Goal: Task Accomplishment & Management: Manage account settings

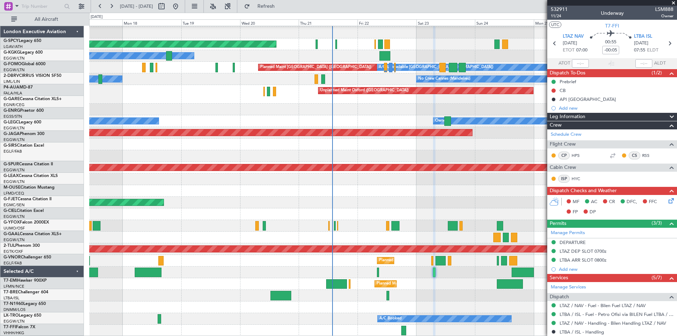
scroll to position [169, 0]
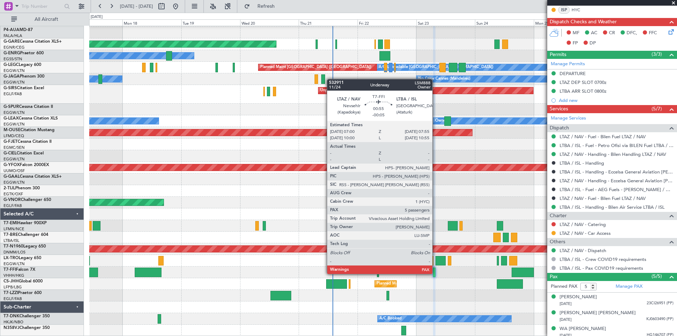
click at [435, 273] on div at bounding box center [434, 273] width 2 height 10
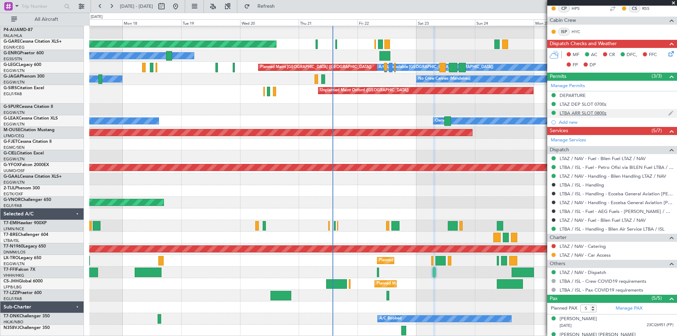
scroll to position [147, 0]
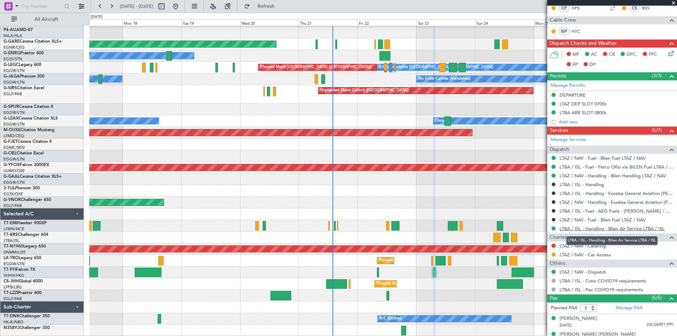
click at [616, 229] on link "LTBA / ISL - Handling - Bilen Air Service LTBA / ISL" at bounding box center [612, 229] width 105 height 6
click at [275, 10] on button "Refresh" at bounding box center [262, 6] width 42 height 11
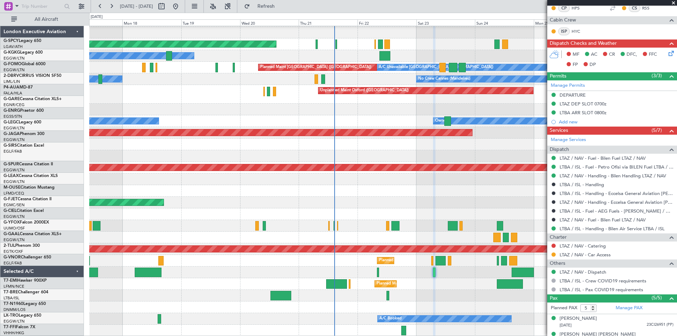
scroll to position [57, 0]
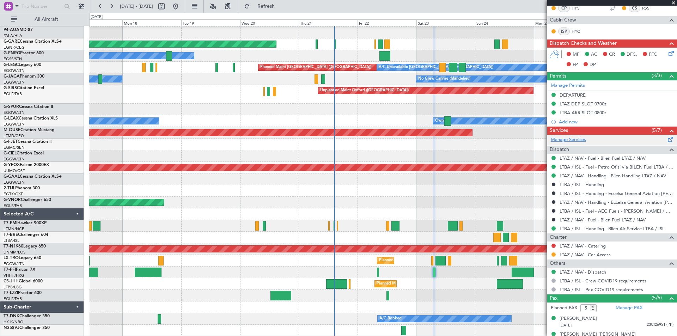
click at [574, 140] on link "Manage Services" at bounding box center [568, 139] width 35 height 7
click at [280, 1] on button "Refresh" at bounding box center [262, 6] width 42 height 11
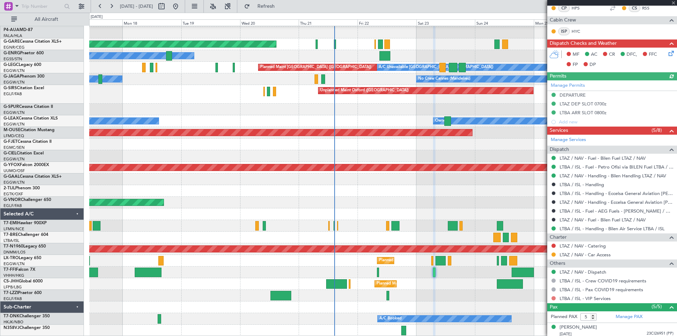
click at [553, 297] on button at bounding box center [553, 298] width 4 height 4
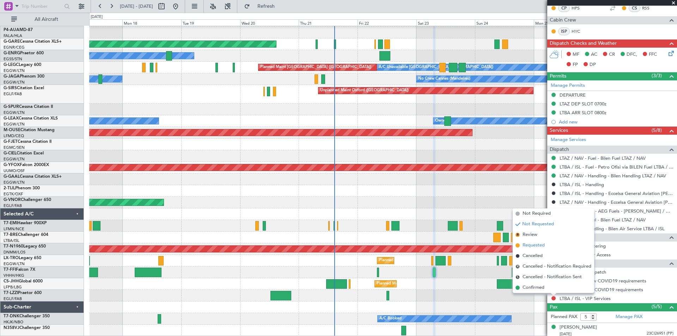
click at [519, 246] on span at bounding box center [517, 245] width 4 height 4
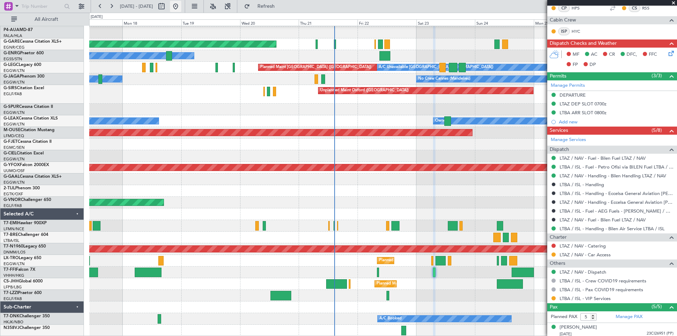
click at [181, 6] on button at bounding box center [175, 6] width 11 height 11
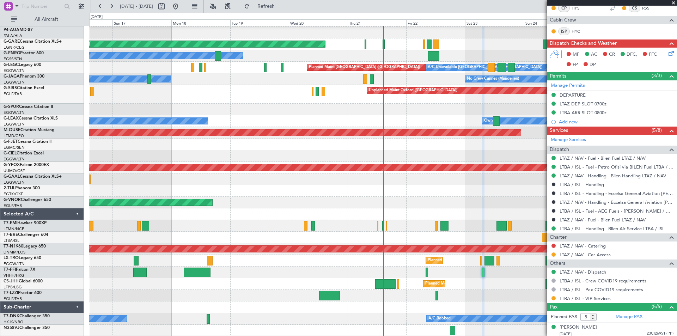
click at [675, 3] on span at bounding box center [673, 3] width 7 height 6
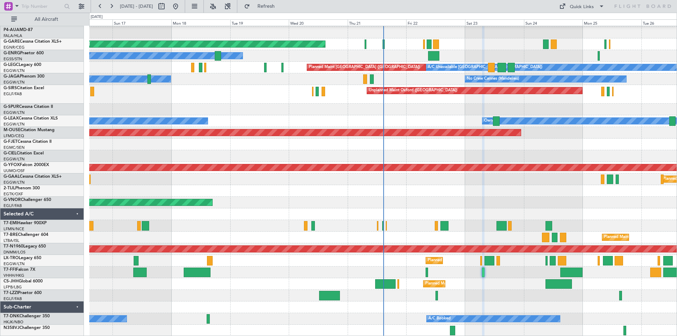
type input "0"
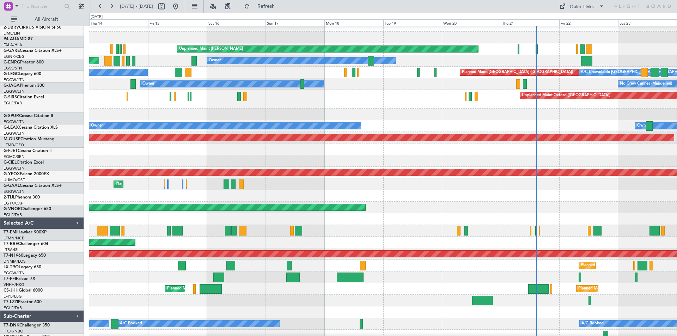
scroll to position [53, 0]
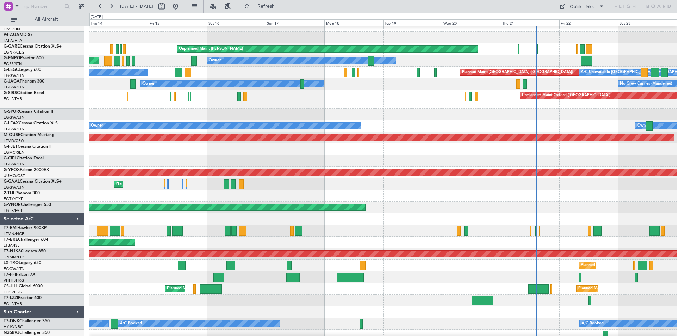
click at [430, 260] on div "Planned Maint London (Luton) Unplanned Maint London (Luton)" at bounding box center [382, 266] width 587 height 12
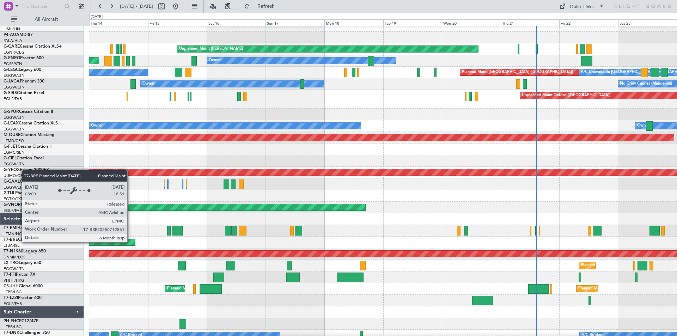
click at [130, 242] on div "Planned Maint Warsaw ([GEOGRAPHIC_DATA])" at bounding box center [34, 242] width 202 height 6
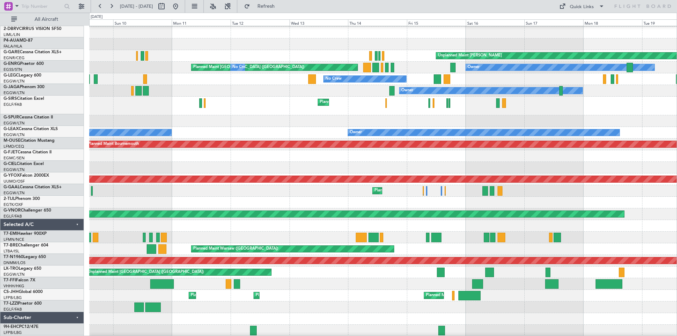
scroll to position [44, 0]
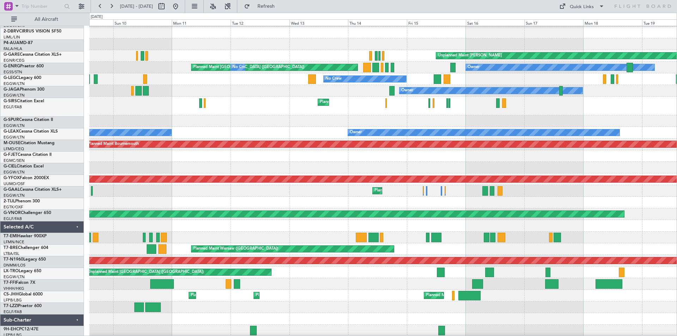
click at [416, 248] on div "Planned Maint Warsaw ([GEOGRAPHIC_DATA])" at bounding box center [382, 249] width 587 height 12
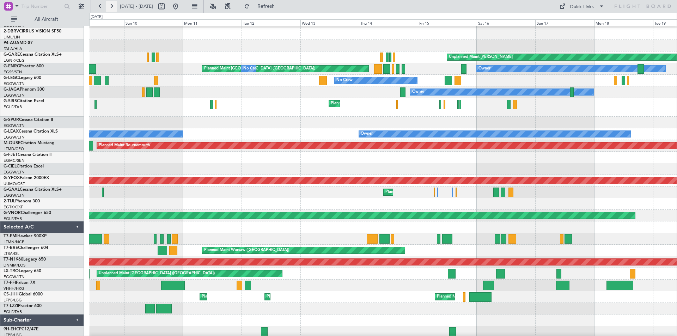
click at [112, 5] on button at bounding box center [111, 6] width 11 height 11
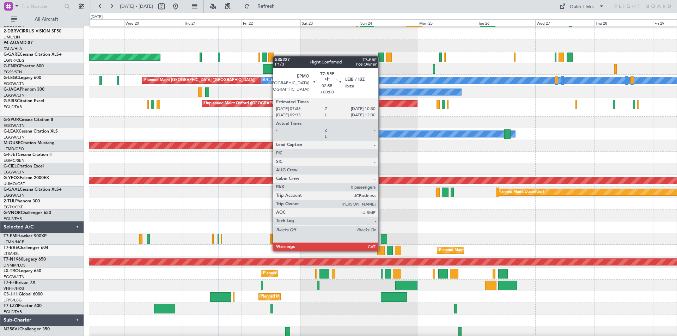
click at [381, 250] on div at bounding box center [380, 251] width 7 height 10
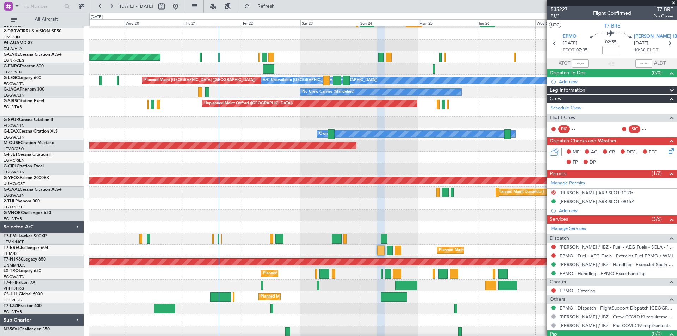
scroll to position [14, 0]
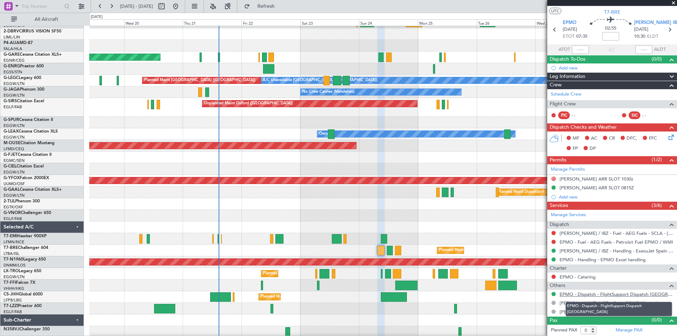
click at [587, 294] on link "EPMO - Dispatch - FlightSupport Dispatch UK" at bounding box center [617, 294] width 114 height 6
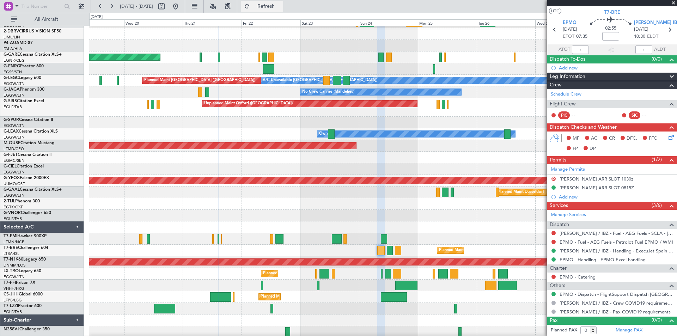
click at [283, 1] on button "Refresh" at bounding box center [262, 6] width 42 height 11
click at [399, 205] on div at bounding box center [382, 204] width 587 height 12
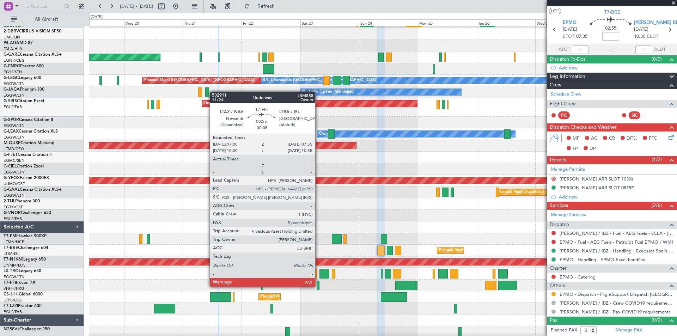
click at [318, 286] on div at bounding box center [318, 286] width 2 height 10
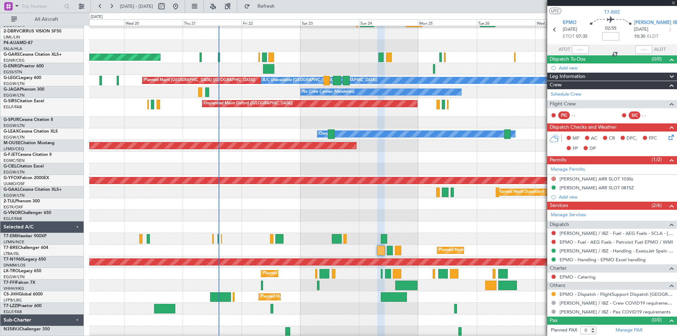
type input "-00:05"
type input "5"
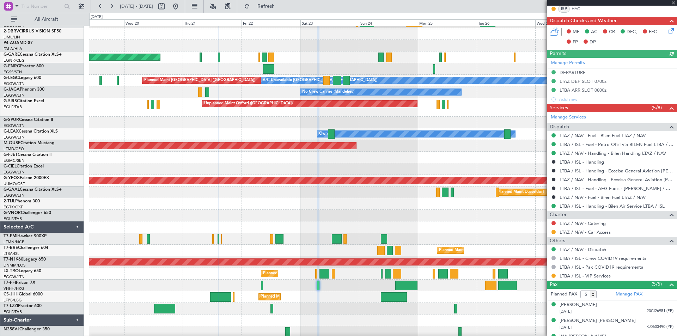
scroll to position [213, 0]
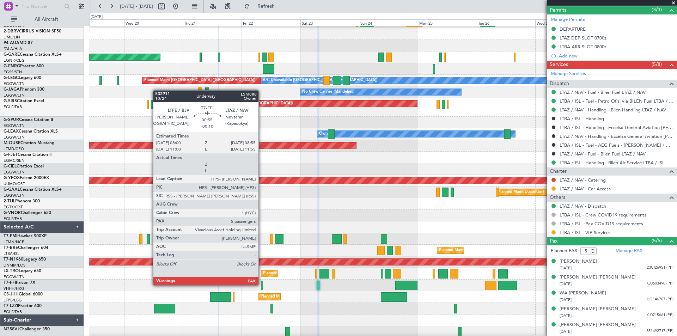
click at [262, 285] on div at bounding box center [262, 286] width 2 height 10
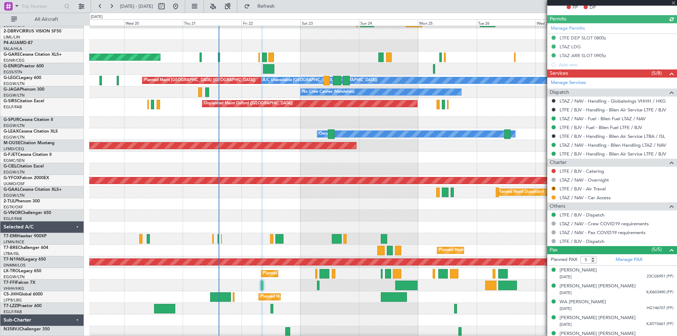
scroll to position [240, 0]
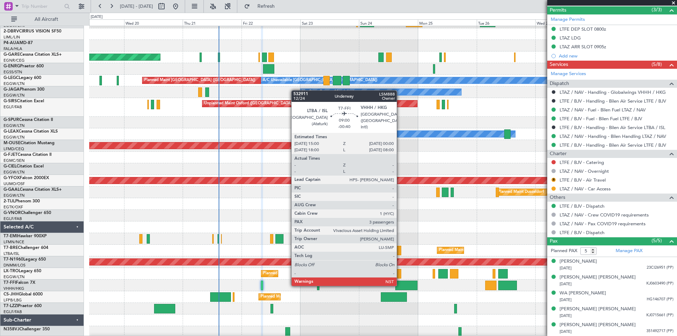
click at [400, 285] on div at bounding box center [406, 286] width 22 height 10
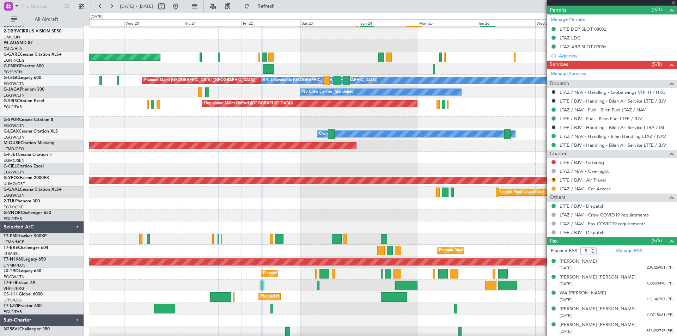
type input "-00:40"
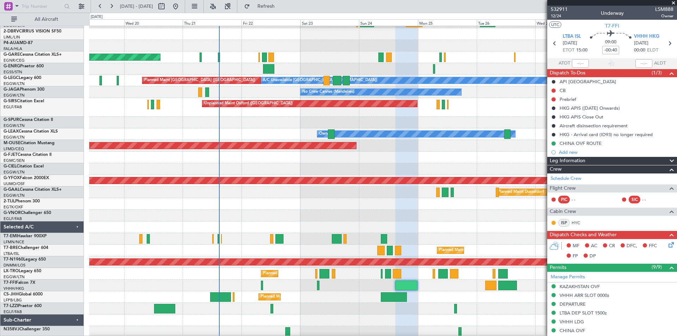
click at [672, 4] on span at bounding box center [673, 3] width 7 height 6
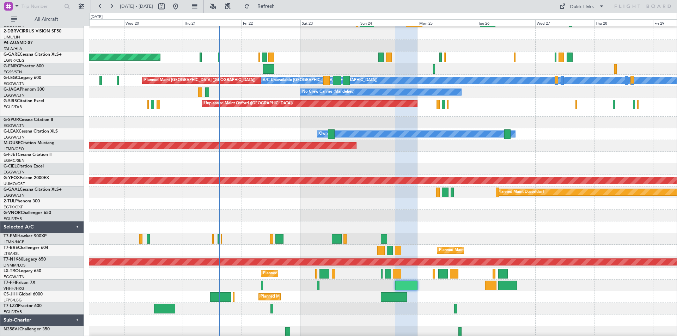
type input "0"
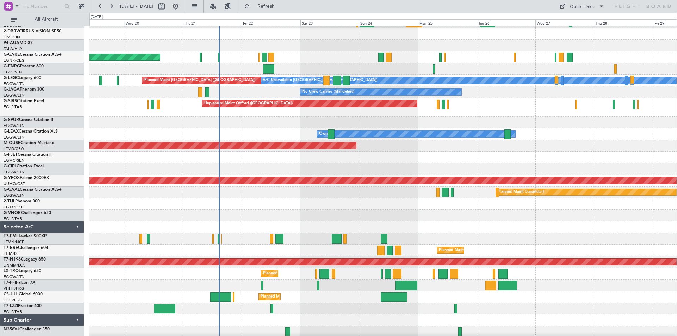
click at [185, 6] on fb-range-datepicker "19 Aug 2025 - 29 Aug 2025" at bounding box center [138, 6] width 94 height 13
click at [181, 3] on button at bounding box center [175, 6] width 11 height 11
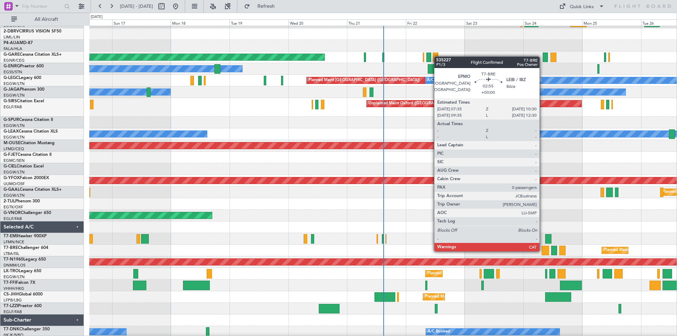
click at [543, 251] on div at bounding box center [545, 251] width 7 height 10
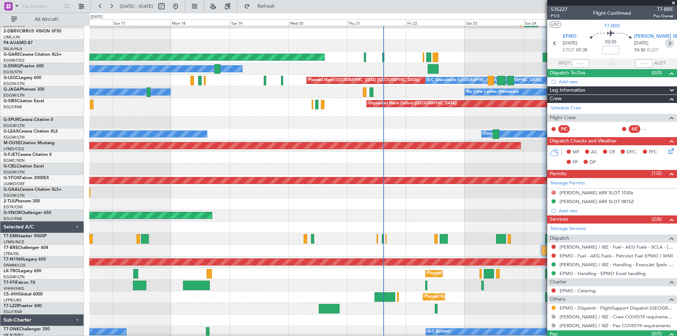
click at [666, 47] on icon at bounding box center [669, 43] width 9 height 9
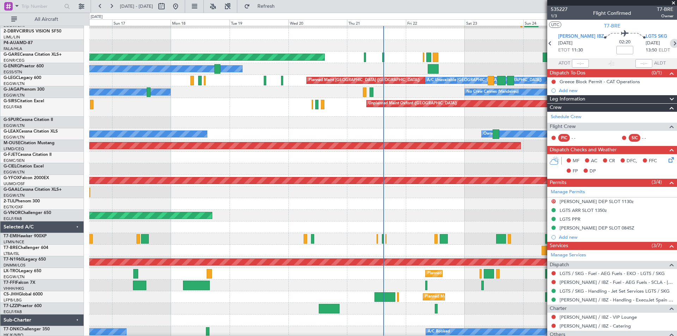
click at [670, 45] on icon at bounding box center [674, 43] width 9 height 9
type input "0"
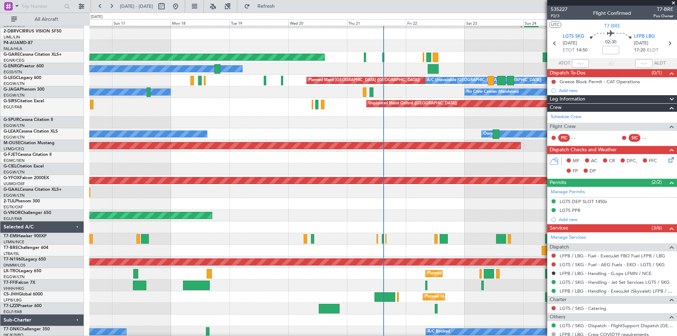
click at [674, 4] on span at bounding box center [673, 3] width 7 height 6
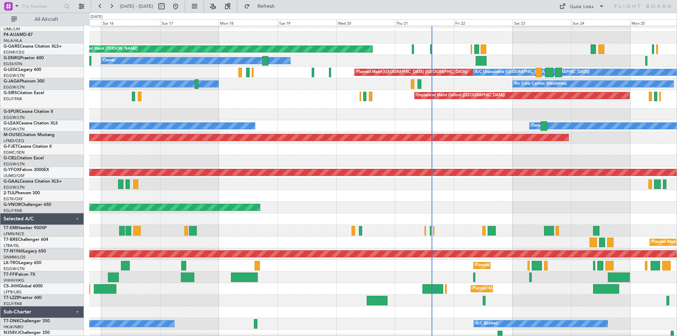
scroll to position [50, 0]
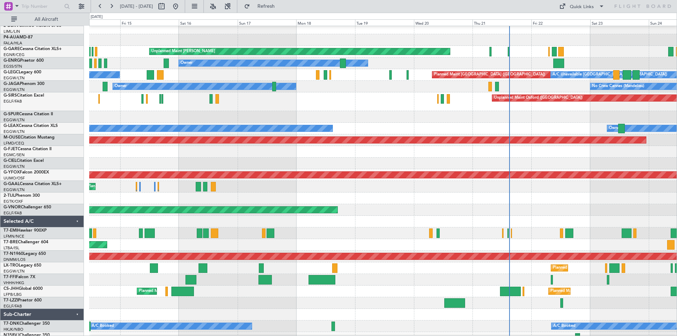
click at [429, 245] on div "Planned Maint Warsaw (Modlin) Planned Maint Paris (Le Bourget)" at bounding box center [382, 245] width 587 height 12
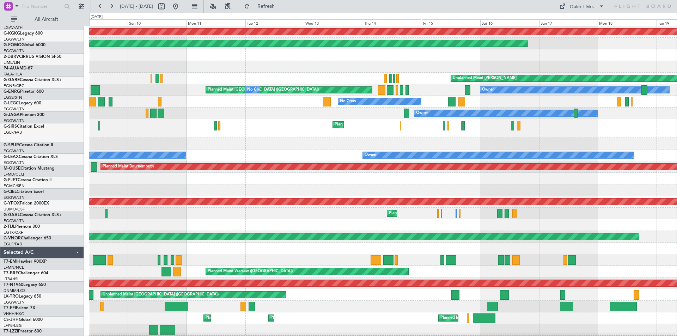
scroll to position [23, 0]
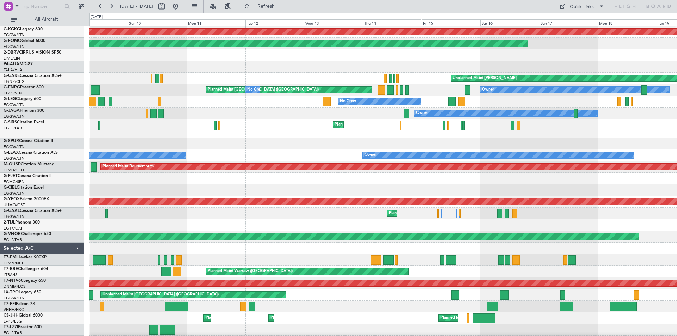
click at [427, 273] on div "Planned Maint Warsaw ([GEOGRAPHIC_DATA])" at bounding box center [382, 272] width 587 height 12
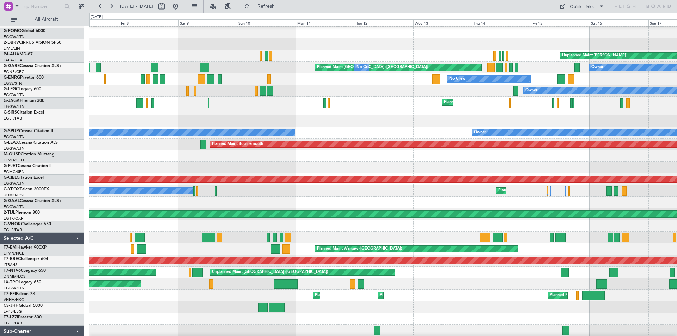
scroll to position [46, 0]
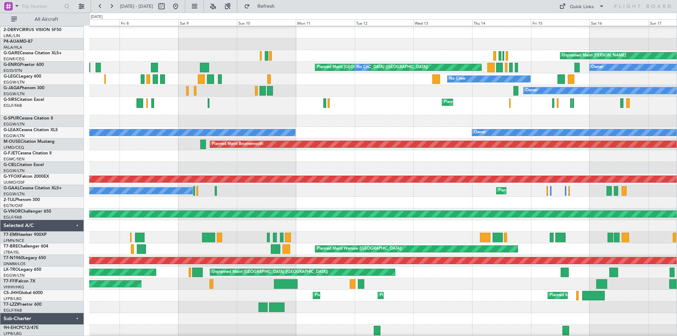
click at [304, 235] on div "A/C Unavailable" at bounding box center [382, 238] width 587 height 12
click at [181, 8] on button at bounding box center [175, 6] width 11 height 11
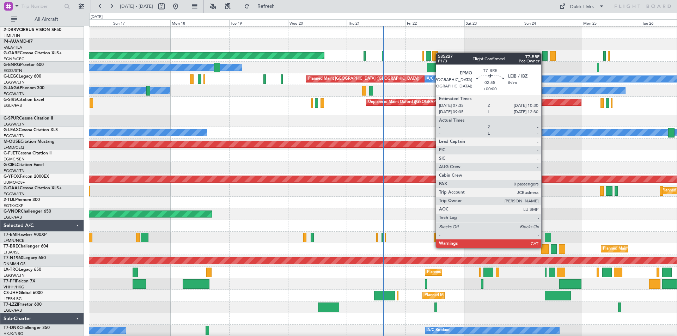
click at [544, 247] on div at bounding box center [544, 249] width 7 height 10
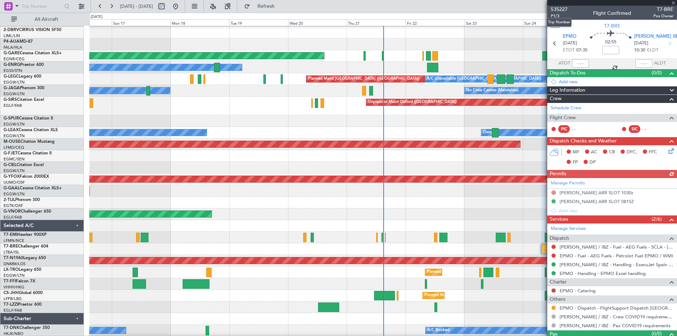
click at [556, 13] on mat-tooltip-component "Trip Number" at bounding box center [559, 22] width 35 height 19
click at [555, 17] on span "P1/3" at bounding box center [559, 16] width 17 height 6
click at [281, 8] on span "Refresh" at bounding box center [266, 6] width 30 height 5
click at [674, 3] on span at bounding box center [673, 3] width 7 height 6
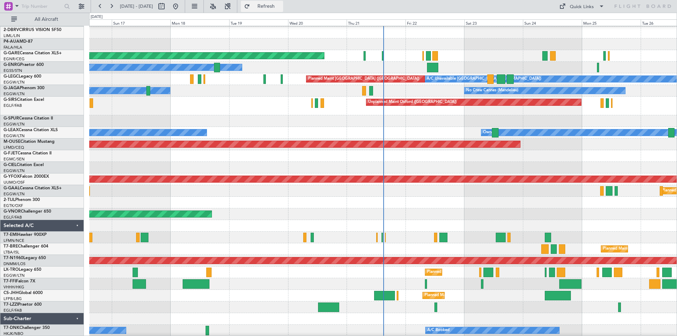
click at [281, 6] on span "Refresh" at bounding box center [266, 6] width 30 height 5
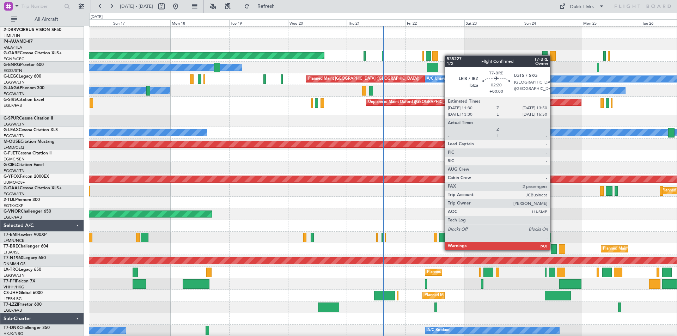
click at [553, 250] on div at bounding box center [554, 249] width 6 height 10
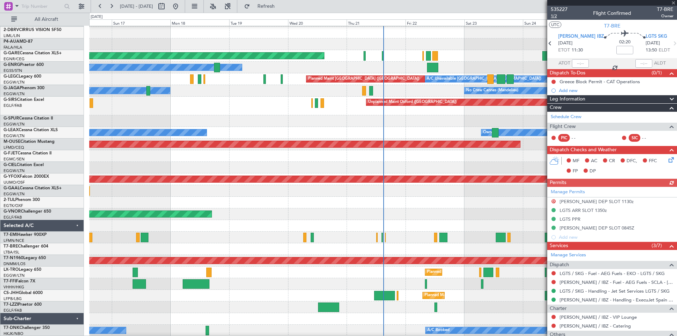
click at [556, 16] on span "1/2" at bounding box center [559, 16] width 17 height 6
click at [280, 9] on button "Refresh" at bounding box center [262, 6] width 42 height 11
click at [673, 4] on span at bounding box center [673, 3] width 7 height 6
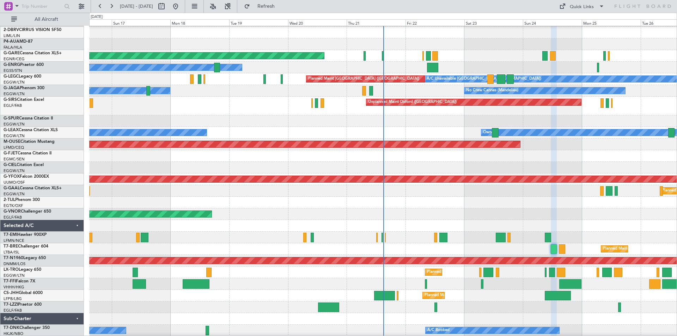
type input "0"
click at [281, 8] on span "Refresh" at bounding box center [266, 6] width 30 height 5
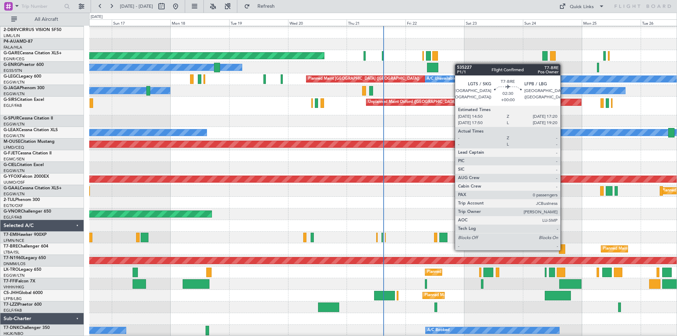
click at [563, 250] on div at bounding box center [562, 249] width 6 height 10
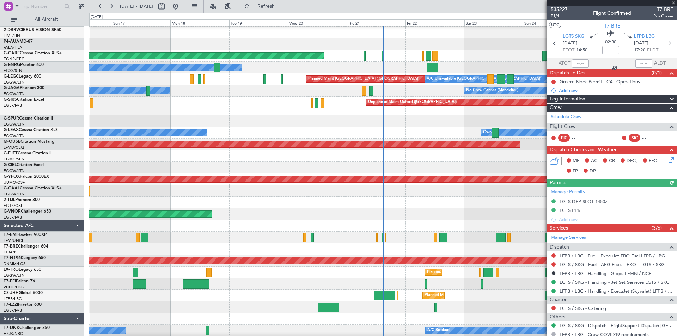
click at [558, 18] on span "P1/1" at bounding box center [559, 16] width 17 height 6
click at [281, 4] on span "Refresh" at bounding box center [266, 6] width 30 height 5
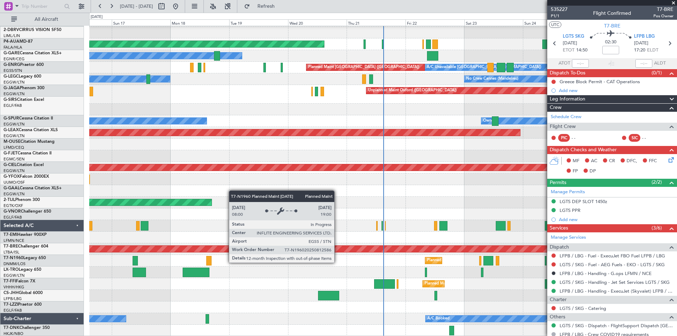
scroll to position [57, 0]
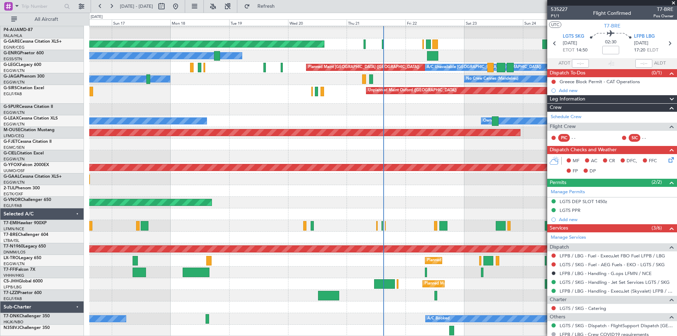
click at [673, 4] on span at bounding box center [673, 3] width 7 height 6
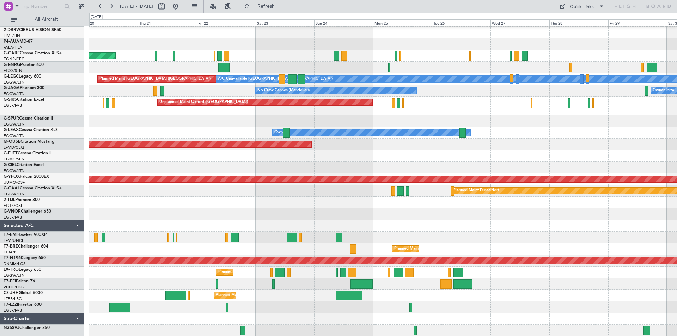
scroll to position [46, 0]
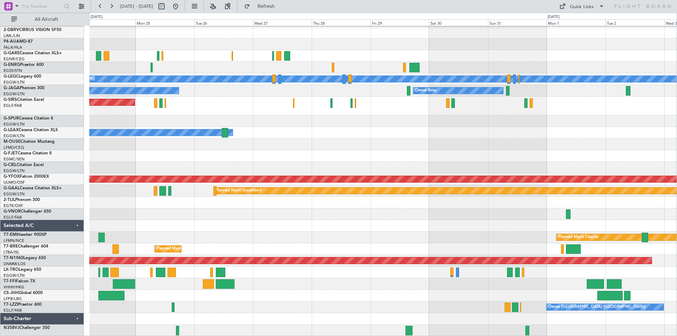
click at [274, 244] on div "A/C Unavailable London (Luton) Planned Maint London (Luton) No Crew Cannes (Man…" at bounding box center [382, 158] width 587 height 356
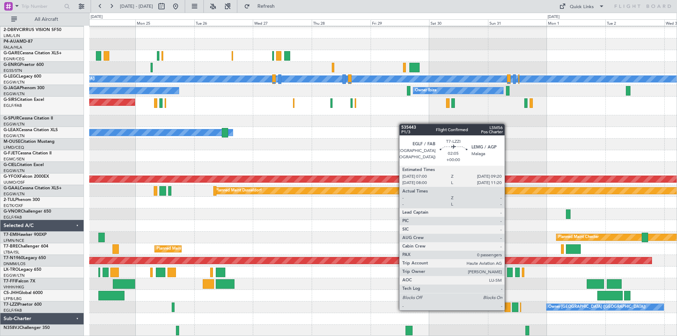
click at [508, 310] on div at bounding box center [508, 308] width 6 height 10
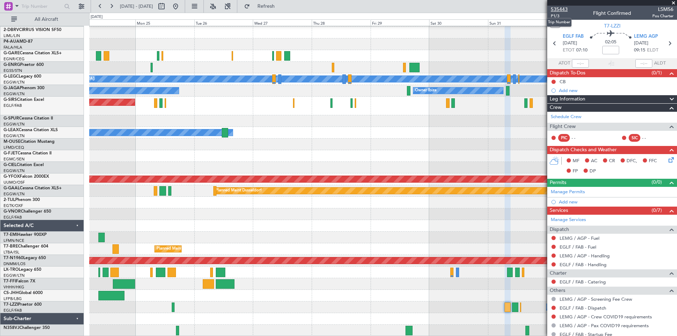
click at [558, 10] on span "535443" at bounding box center [559, 9] width 17 height 7
click at [580, 238] on link "LEMG / AGP - Fuel" at bounding box center [580, 238] width 40 height 6
click at [279, 7] on span "Refresh" at bounding box center [266, 6] width 30 height 5
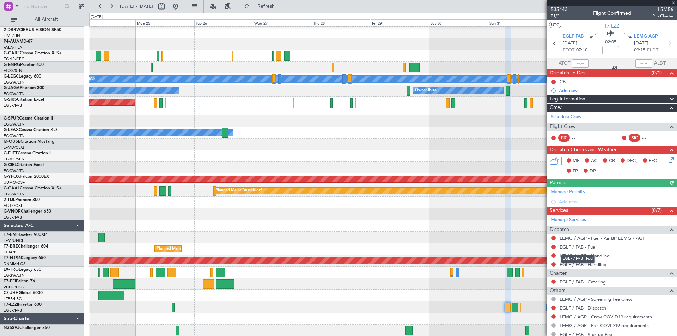
click at [574, 247] on link "EGLF / FAB - Fuel" at bounding box center [578, 247] width 37 height 6
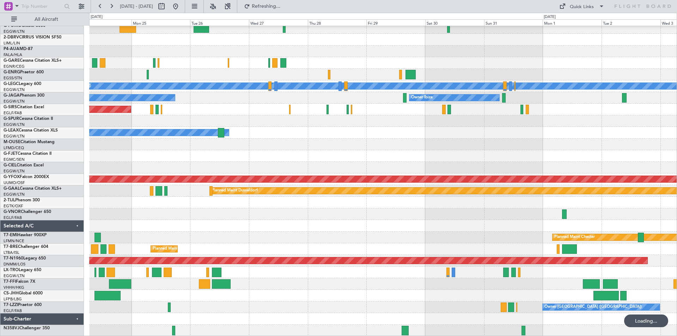
scroll to position [39, 0]
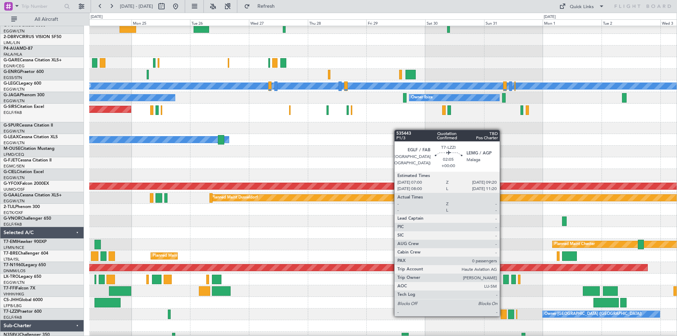
click at [503, 316] on div at bounding box center [504, 315] width 6 height 10
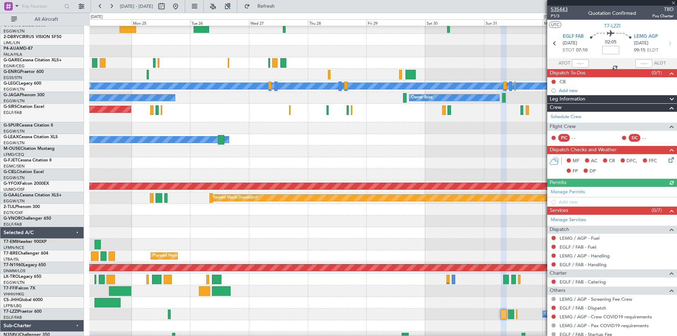
click at [565, 7] on span "535443" at bounding box center [559, 9] width 17 height 7
click at [281, 5] on span "Refresh" at bounding box center [266, 6] width 30 height 5
click at [566, 10] on span "535443" at bounding box center [559, 9] width 17 height 7
click at [281, 5] on span "Refresh" at bounding box center [266, 6] width 30 height 5
click at [672, 2] on span at bounding box center [673, 3] width 7 height 6
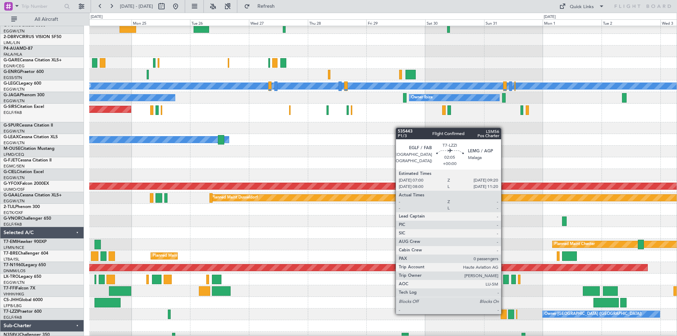
click at [504, 313] on div at bounding box center [504, 315] width 6 height 10
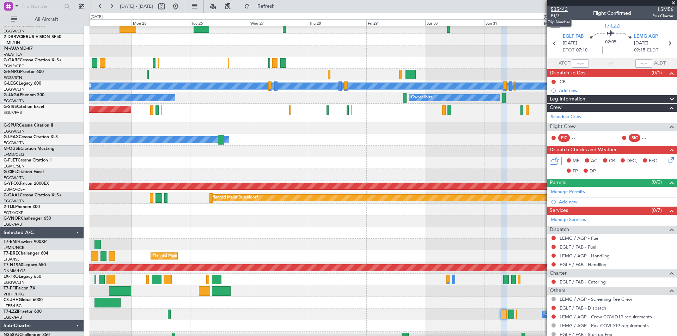
click at [564, 8] on span "535443" at bounding box center [559, 9] width 17 height 7
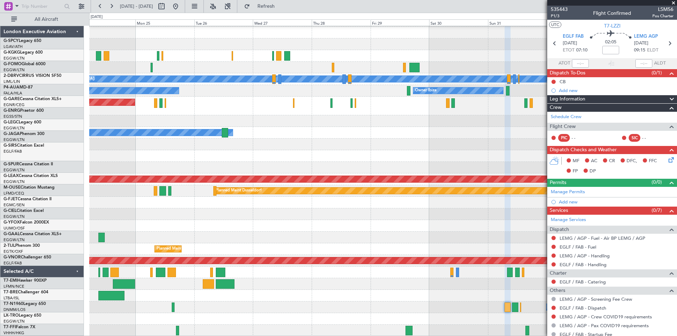
scroll to position [46, 0]
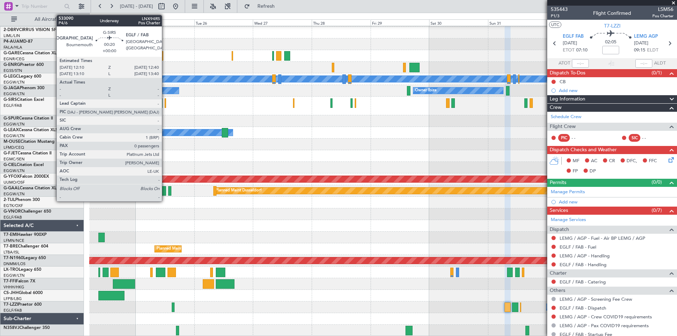
click at [165, 104] on div at bounding box center [165, 103] width 1 height 10
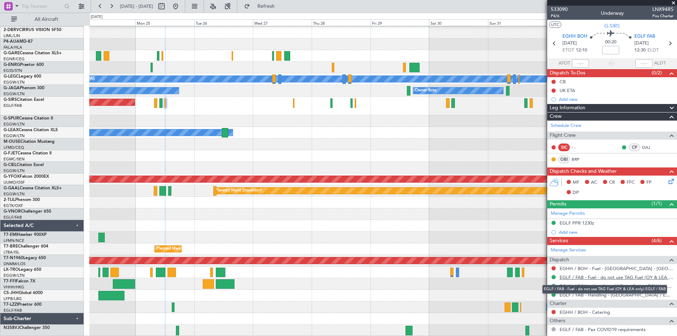
click at [563, 276] on link "EGLF / FAB - Fuel - do not use TAG Fuel (OY & LEA only) EGLF / FAB" at bounding box center [617, 277] width 114 height 6
click at [273, 5] on button "Refresh" at bounding box center [262, 6] width 42 height 11
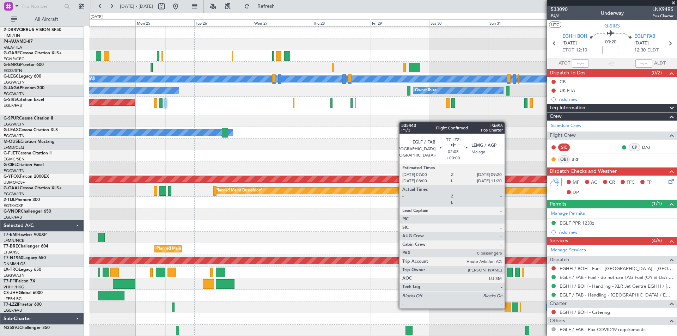
click at [508, 308] on div at bounding box center [508, 308] width 6 height 10
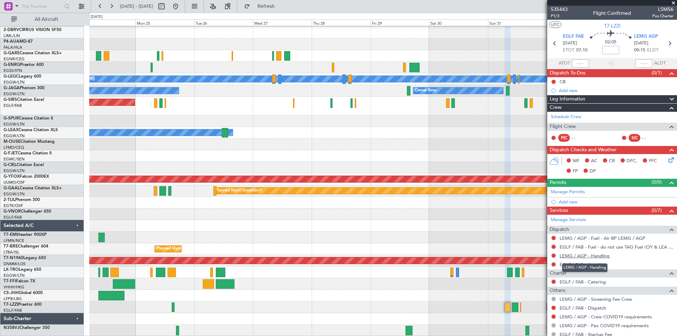
click at [603, 255] on link "LEMG / AGP - Handling" at bounding box center [585, 256] width 50 height 6
click at [281, 6] on span "Refresh" at bounding box center [266, 6] width 30 height 5
click at [598, 264] on link "EGLF / FAB - Handling" at bounding box center [583, 265] width 47 height 6
click at [281, 8] on span "Refresh" at bounding box center [266, 6] width 30 height 5
click at [666, 40] on icon at bounding box center [669, 43] width 9 height 9
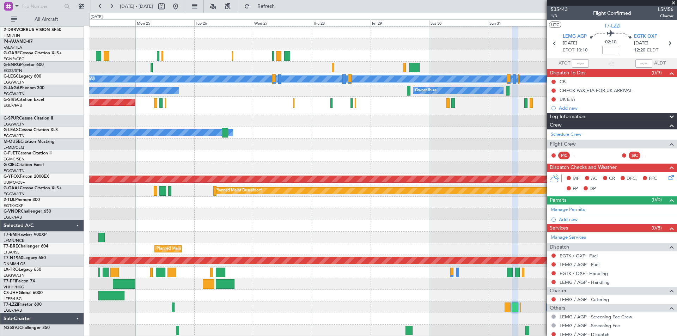
click at [591, 257] on link "EGTK / OXF - Fuel" at bounding box center [579, 256] width 38 height 6
click at [278, 7] on span "Refresh" at bounding box center [266, 6] width 30 height 5
click at [580, 265] on link "LEMG / AGP - Fuel" at bounding box center [580, 265] width 40 height 6
click at [285, 0] on fb-refresh-button "Refresh" at bounding box center [261, 6] width 49 height 13
click at [283, 1] on button "Refresh" at bounding box center [262, 6] width 42 height 11
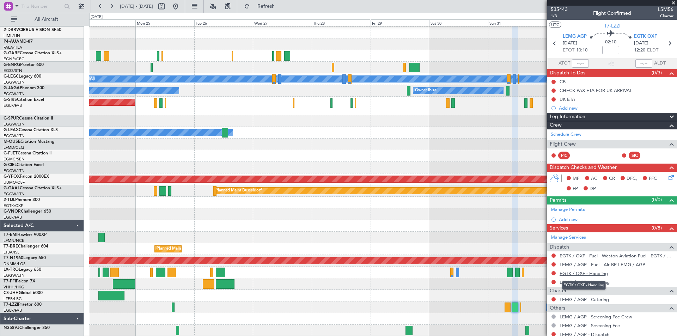
click at [589, 275] on link "EGTK / OXF - Handling" at bounding box center [584, 273] width 48 height 6
click at [281, 2] on button "Refresh" at bounding box center [262, 6] width 42 height 11
click at [569, 281] on link "LEMG / AGP - Handling" at bounding box center [585, 282] width 50 height 6
click at [281, 7] on span "Refresh" at bounding box center [266, 6] width 30 height 5
click at [667, 44] on icon at bounding box center [669, 43] width 9 height 9
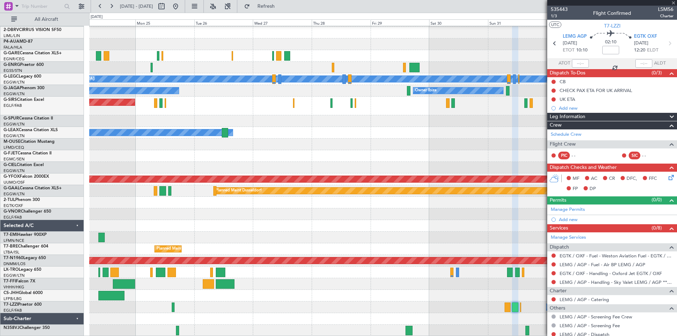
type input "0"
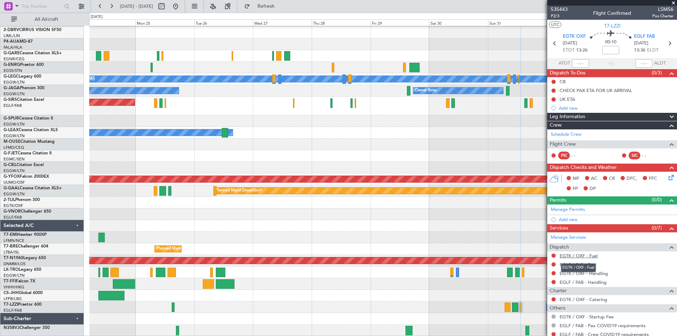
click at [585, 256] on link "EGTK / OXF - Fuel" at bounding box center [579, 256] width 38 height 6
click at [281, 7] on span "Refresh" at bounding box center [266, 6] width 30 height 5
click at [572, 264] on link "EGLF / FAB - Fuel" at bounding box center [578, 265] width 37 height 6
click at [281, 7] on span "Refresh" at bounding box center [266, 6] width 30 height 5
click at [585, 272] on link "EGTK / OXF - Handling" at bounding box center [584, 273] width 48 height 6
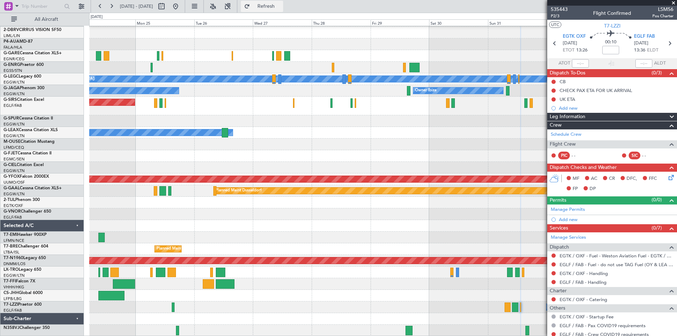
click at [277, 7] on span "Refresh" at bounding box center [266, 6] width 30 height 5
click at [585, 280] on link "EGLF / FAB - Handling" at bounding box center [583, 282] width 47 height 6
click at [281, 7] on span "Refresh" at bounding box center [266, 6] width 30 height 5
click at [281, 6] on span "Refresh" at bounding box center [266, 6] width 30 height 5
click at [565, 8] on span "535443" at bounding box center [559, 9] width 17 height 7
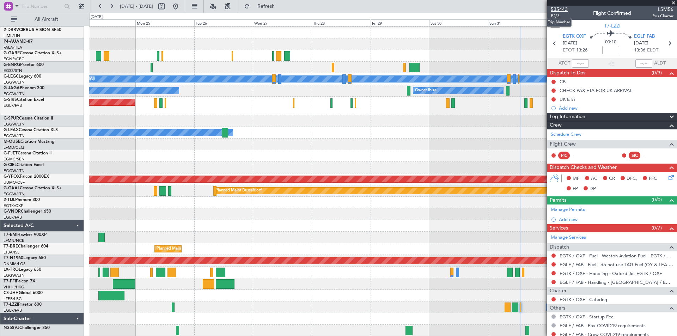
click at [562, 10] on span "535443" at bounding box center [559, 9] width 17 height 7
click at [281, 5] on span "Refresh" at bounding box center [266, 6] width 30 height 5
click at [181, 6] on button at bounding box center [175, 6] width 11 height 11
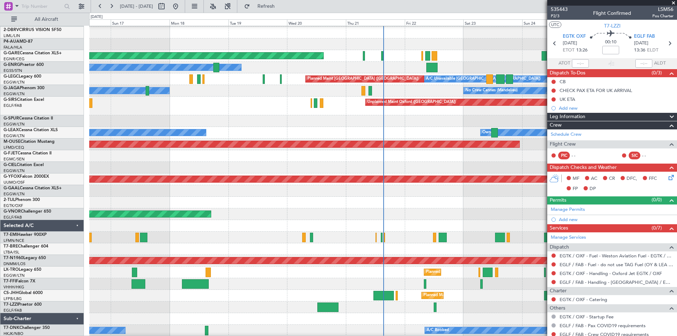
scroll to position [57, 0]
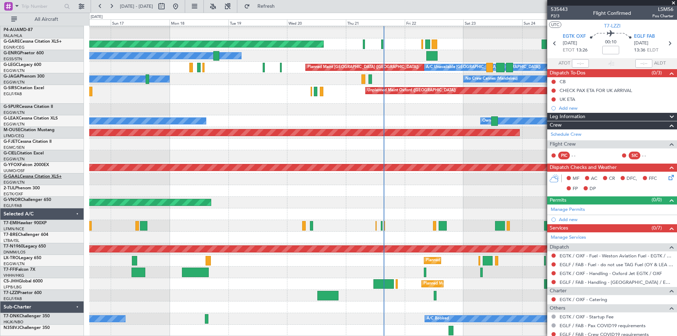
click at [32, 176] on link "G-GAAL Cessna Citation XLS+" at bounding box center [33, 177] width 58 height 4
click at [674, 2] on span at bounding box center [673, 3] width 7 height 6
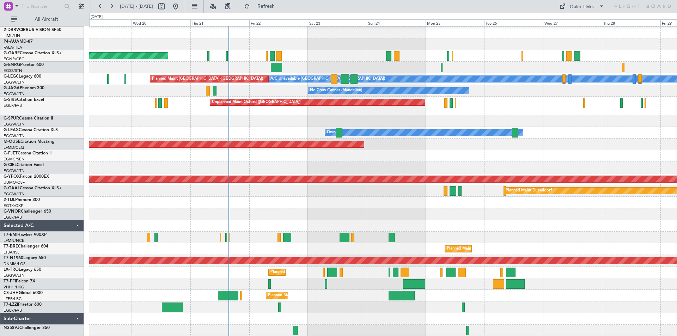
scroll to position [36, 0]
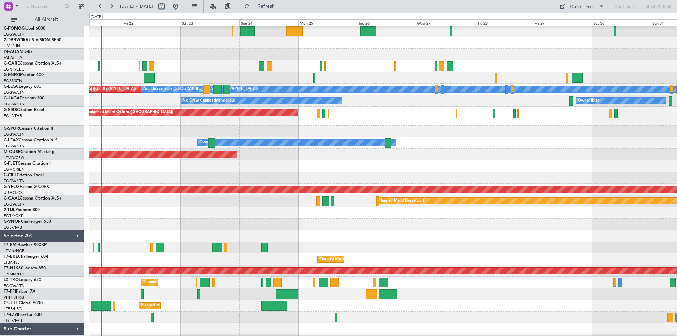
click at [465, 137] on div "Owner" at bounding box center [382, 143] width 587 height 12
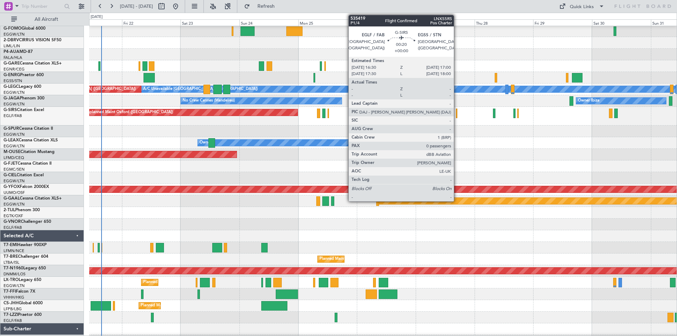
click at [457, 115] on div at bounding box center [456, 114] width 1 height 10
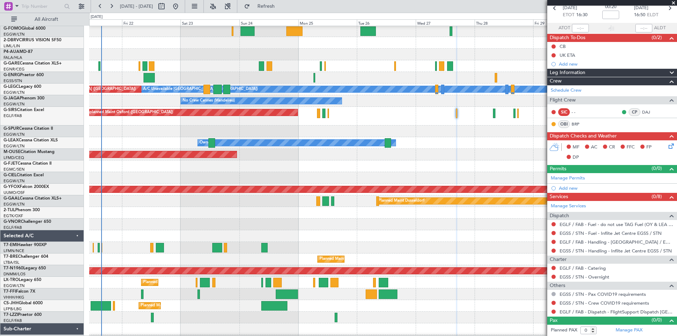
scroll to position [0, 0]
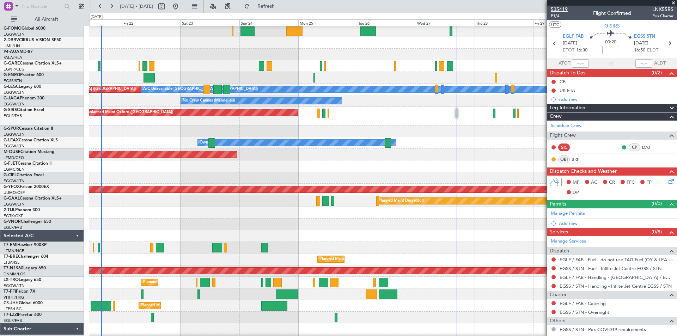
click at [563, 10] on span "535419" at bounding box center [559, 9] width 17 height 7
click at [281, 6] on span "Refresh" at bounding box center [266, 6] width 30 height 5
click at [676, 3] on span at bounding box center [673, 3] width 7 height 6
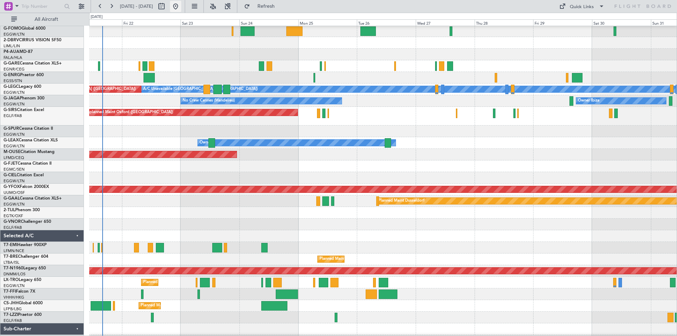
click at [181, 5] on button at bounding box center [175, 6] width 11 height 11
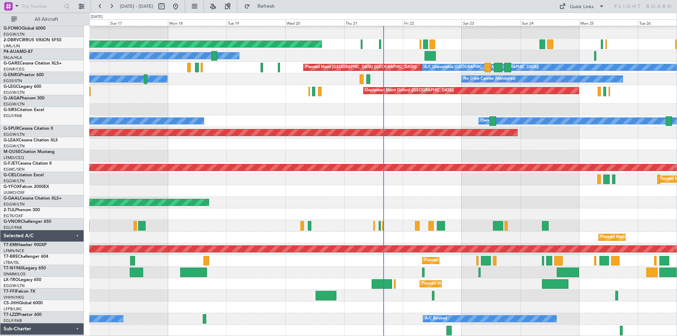
scroll to position [57, 0]
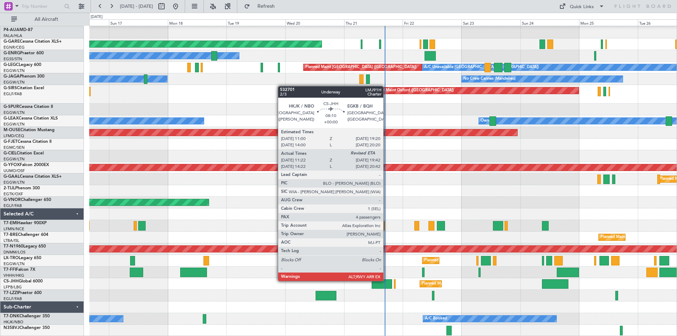
click at [386, 280] on div at bounding box center [382, 284] width 20 height 10
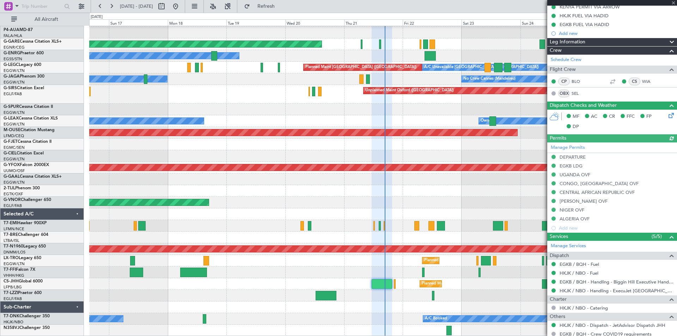
scroll to position [204, 0]
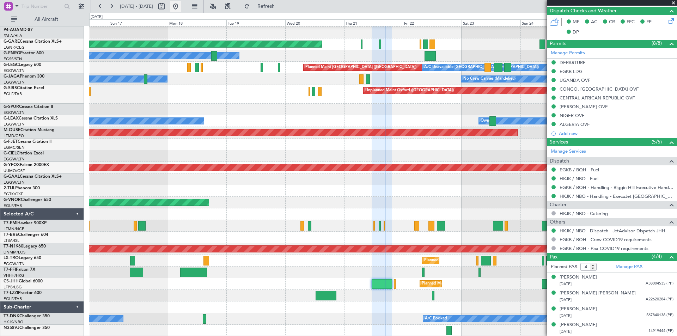
click at [181, 8] on button at bounding box center [175, 6] width 11 height 11
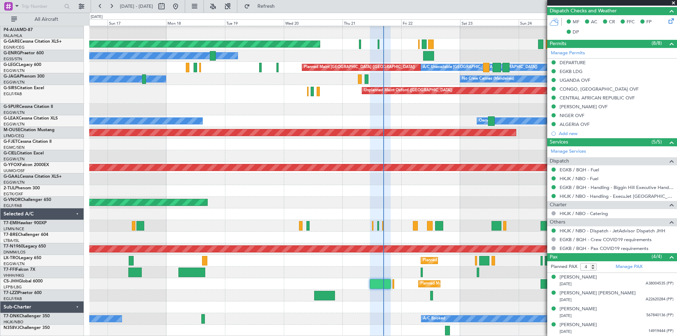
click at [673, 4] on span at bounding box center [673, 3] width 7 height 6
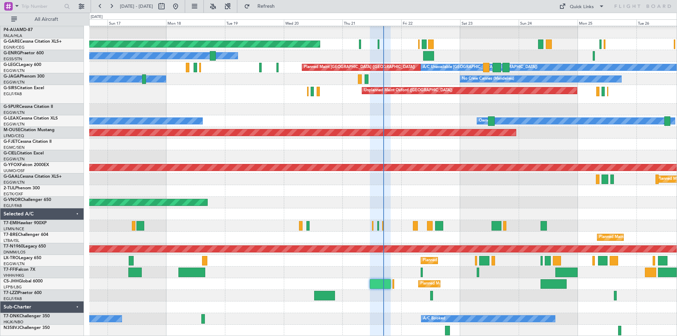
type input "0"
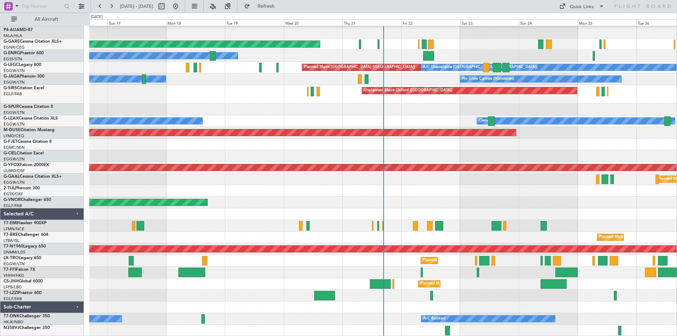
scroll to position [0, 0]
click at [573, 201] on div "Planned Maint London ([GEOGRAPHIC_DATA])" at bounding box center [382, 203] width 587 height 12
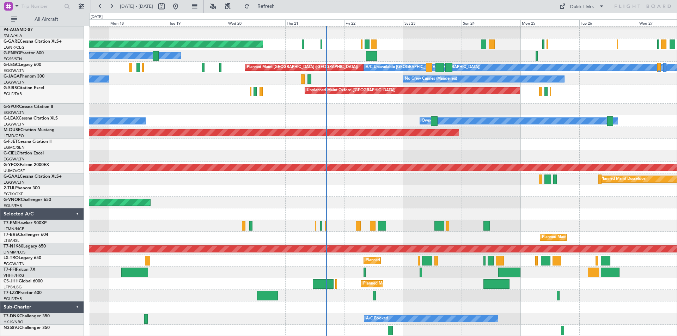
scroll to position [57, 0]
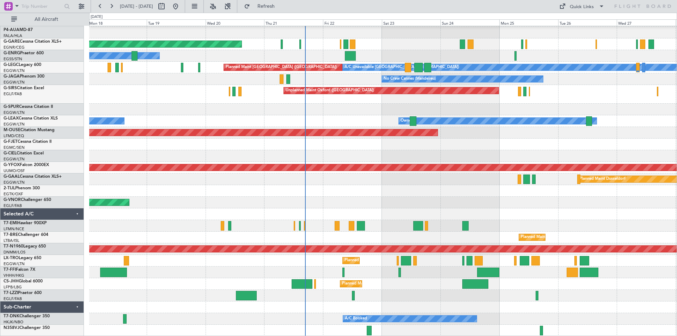
click at [431, 193] on div at bounding box center [382, 191] width 587 height 12
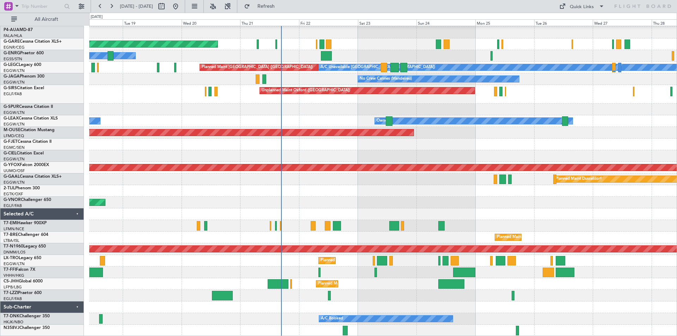
click at [407, 189] on div at bounding box center [382, 191] width 587 height 12
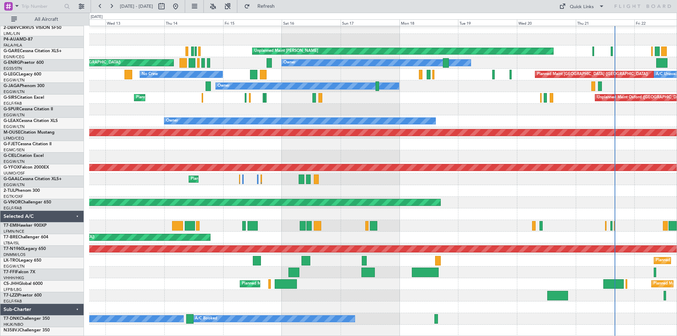
scroll to position [50, 0]
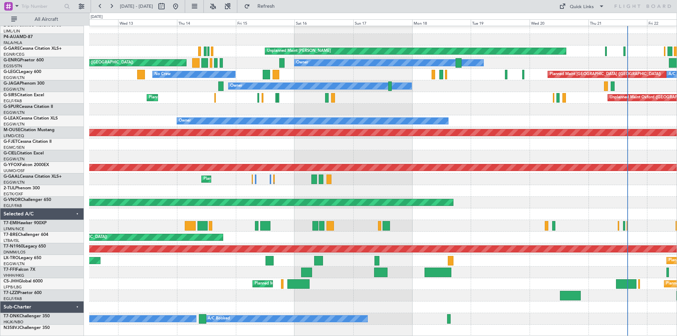
click at [392, 234] on div "Planned Maint Warsaw ([GEOGRAPHIC_DATA])" at bounding box center [382, 238] width 587 height 12
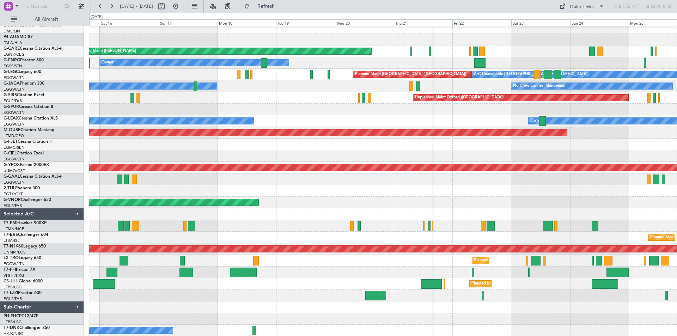
click at [181, 231] on div "Planned Maint Windsor Locks (Bradley Intl) Unplanned Maint Chester Owner Planne…" at bounding box center [382, 156] width 587 height 361
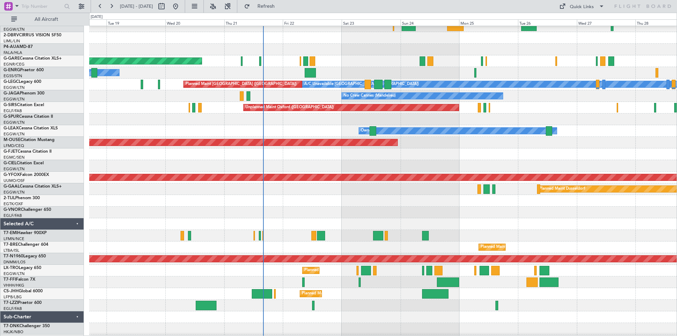
scroll to position [41, 0]
click at [330, 244] on div "Planned Maint [GEOGRAPHIC_DATA] ([GEOGRAPHIC_DATA])" at bounding box center [382, 248] width 587 height 12
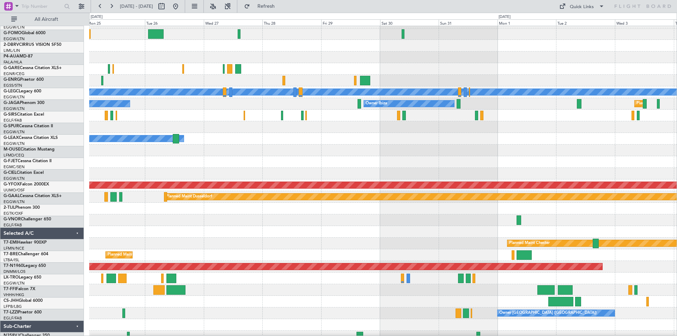
scroll to position [32, 0]
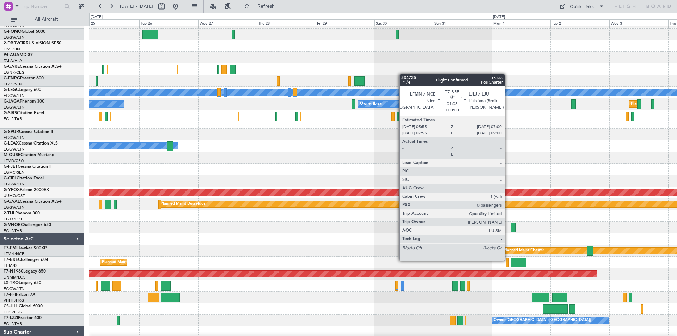
click at [508, 260] on div at bounding box center [507, 263] width 3 height 10
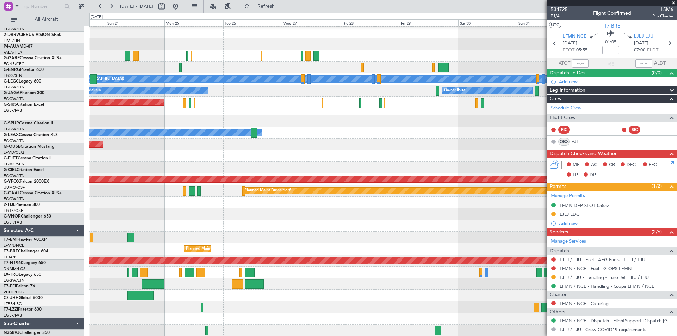
scroll to position [46, 0]
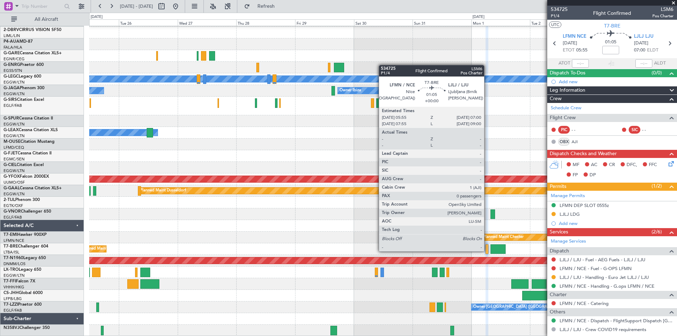
click at [487, 251] on div at bounding box center [486, 249] width 3 height 10
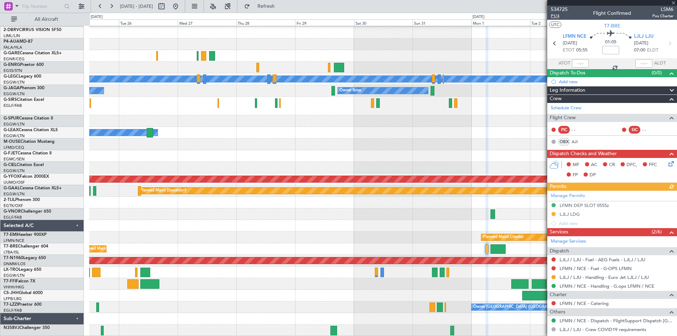
click at [556, 16] on span "P1/4" at bounding box center [559, 16] width 17 height 6
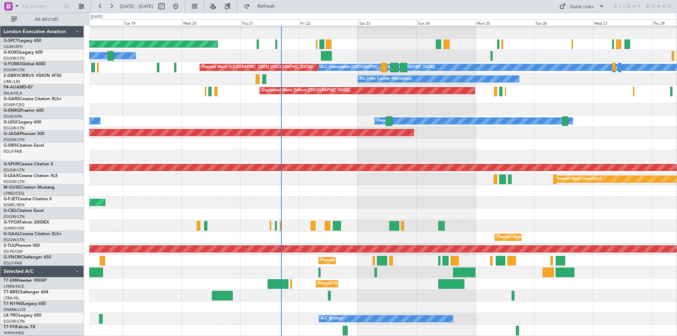
scroll to position [57, 0]
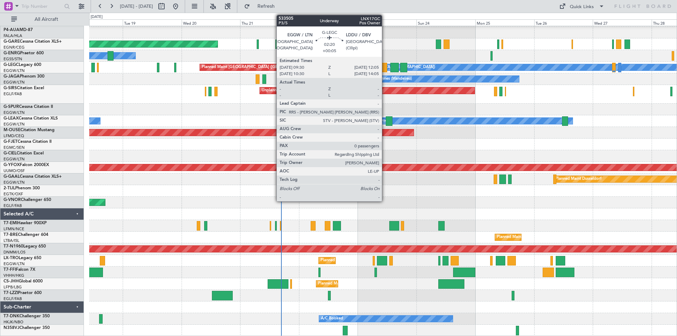
click at [385, 67] on div at bounding box center [384, 68] width 6 height 10
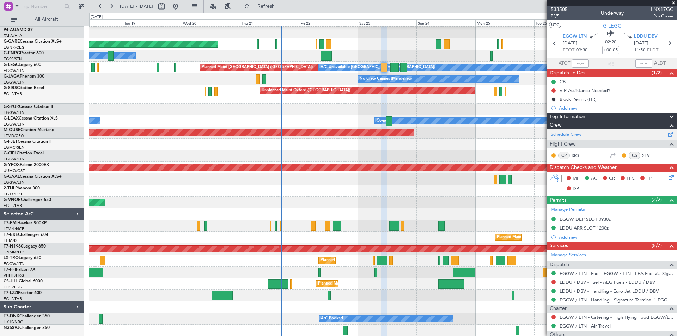
click at [574, 134] on link "Schedule Crew" at bounding box center [566, 134] width 31 height 7
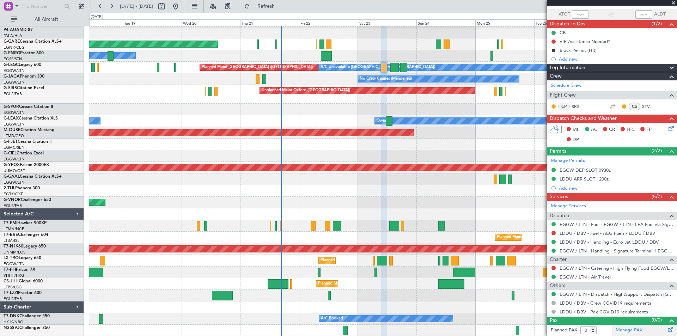
click at [640, 329] on div "Manage PAX" at bounding box center [644, 330] width 65 height 11
click at [34, 53] on link "G-ENRG Praetor 600" at bounding box center [24, 53] width 40 height 4
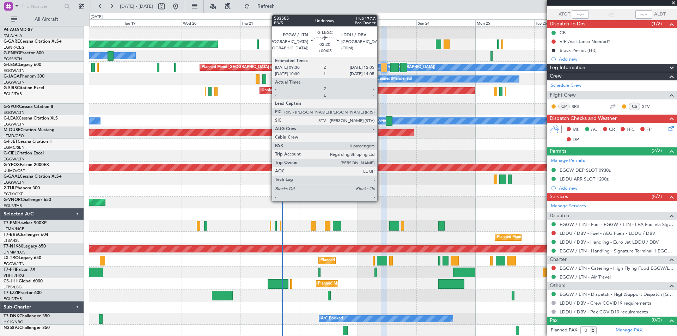
click at [381, 69] on div at bounding box center [384, 68] width 6 height 10
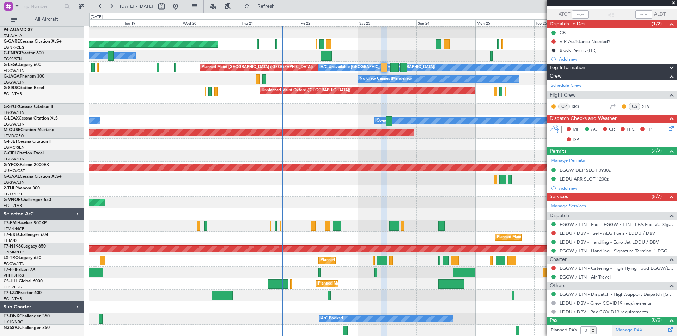
click at [621, 329] on link "Manage PAX" at bounding box center [629, 330] width 27 height 7
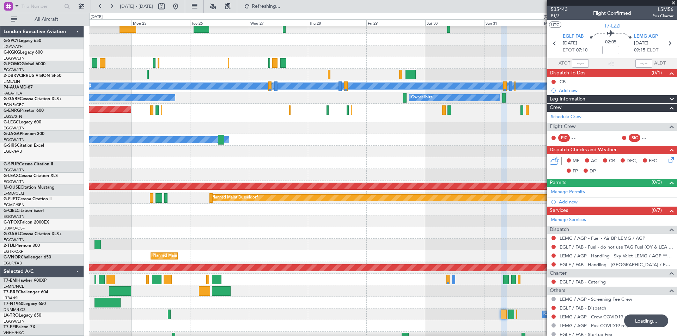
scroll to position [39, 0]
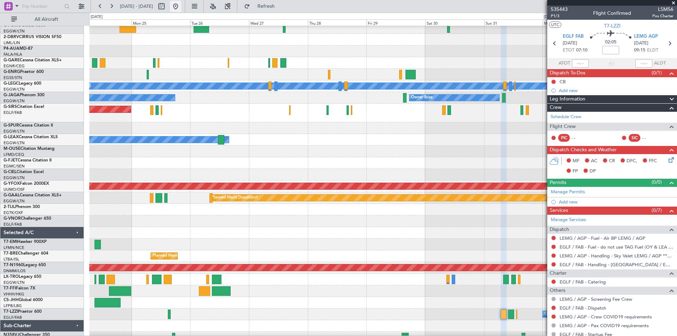
click at [181, 7] on button at bounding box center [175, 6] width 11 height 11
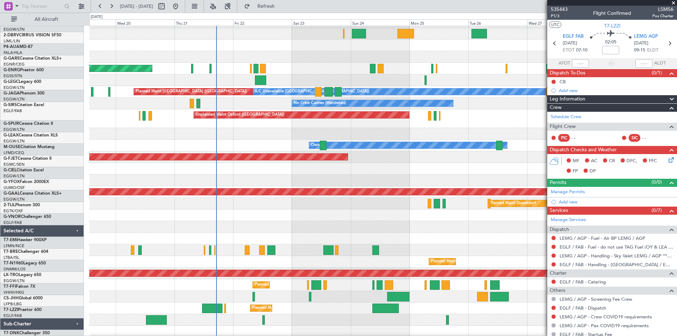
scroll to position [33, 0]
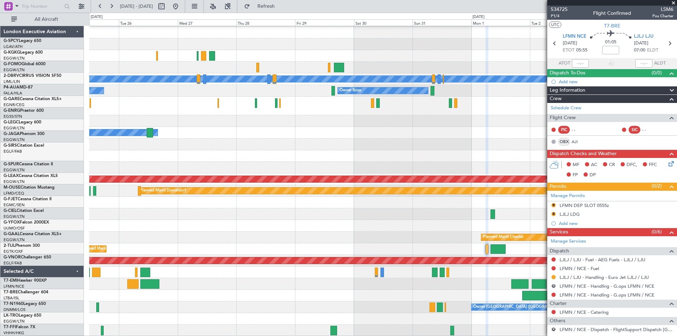
scroll to position [46, 0]
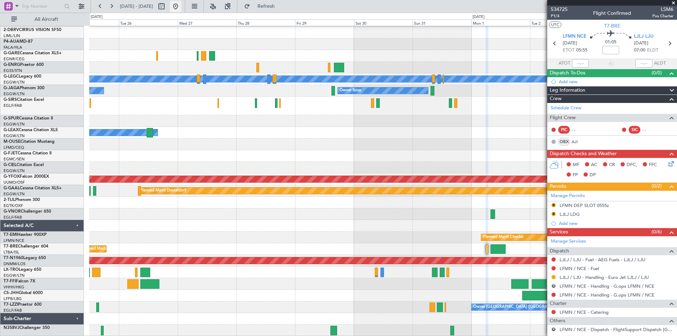
click at [181, 6] on button at bounding box center [175, 6] width 11 height 11
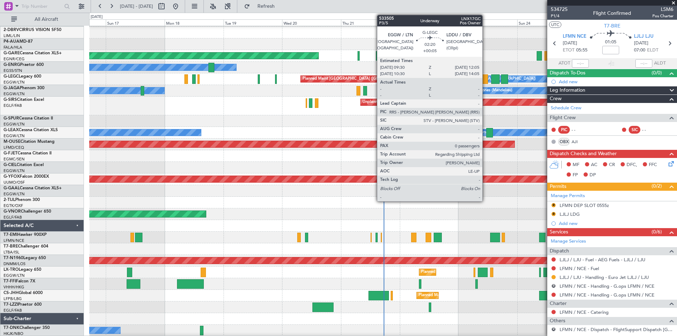
click at [485, 77] on div at bounding box center [484, 79] width 6 height 10
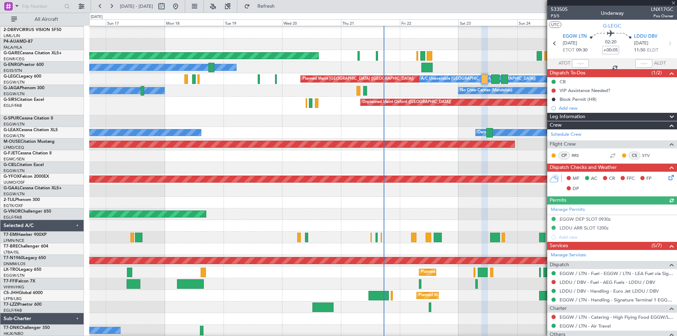
scroll to position [49, 0]
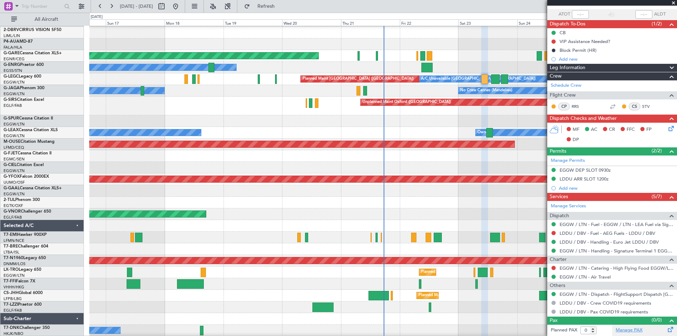
click at [626, 328] on link "Manage PAX" at bounding box center [629, 330] width 27 height 7
click at [281, 4] on span "Refresh" at bounding box center [266, 6] width 30 height 5
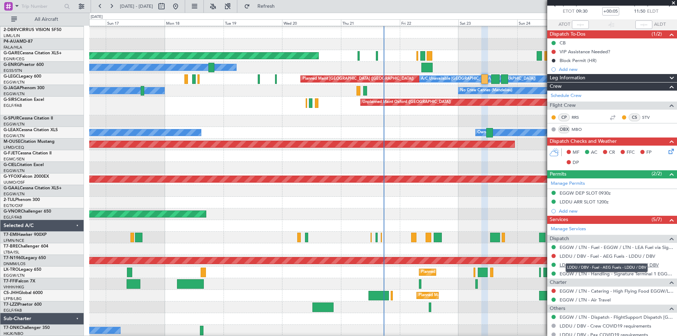
scroll to position [38, 0]
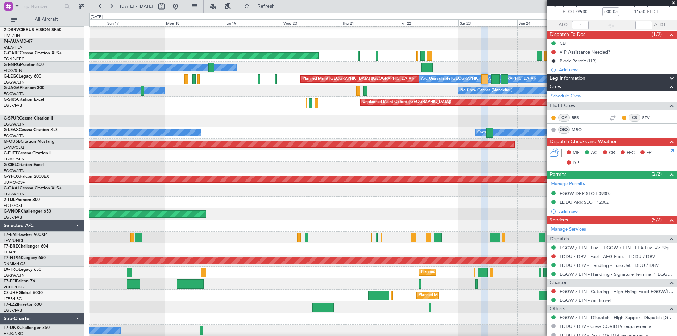
click at [505, 213] on div "Planned Maint London ([GEOGRAPHIC_DATA])" at bounding box center [382, 214] width 587 height 12
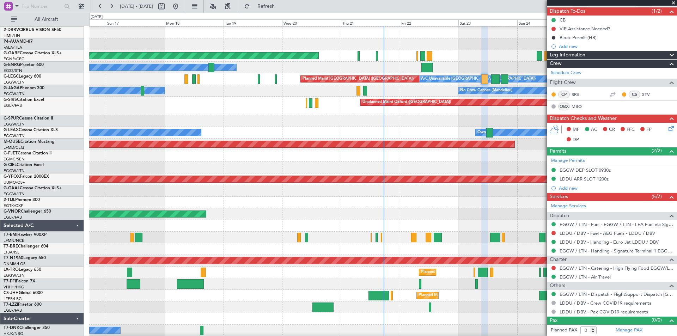
click at [285, 0] on fb-refresh-button "Refresh" at bounding box center [261, 6] width 49 height 13
click at [281, 6] on span "Refresh" at bounding box center [266, 6] width 30 height 5
click at [575, 293] on link "EGGW / LTN - Dispatch - FlightSupport Dispatch UK" at bounding box center [617, 294] width 114 height 6
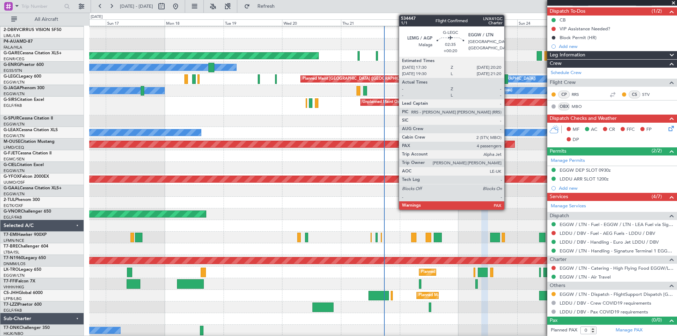
click at [507, 79] on div at bounding box center [504, 79] width 7 height 10
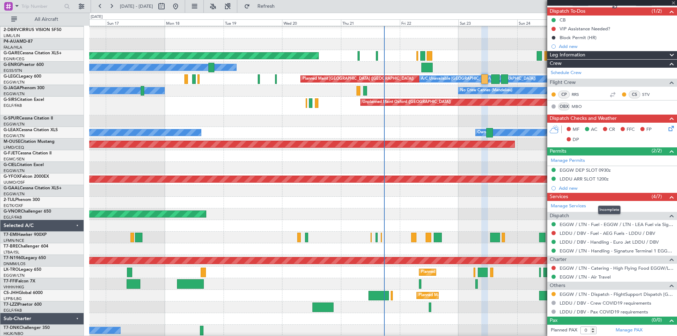
type input "+00:20"
type input "4"
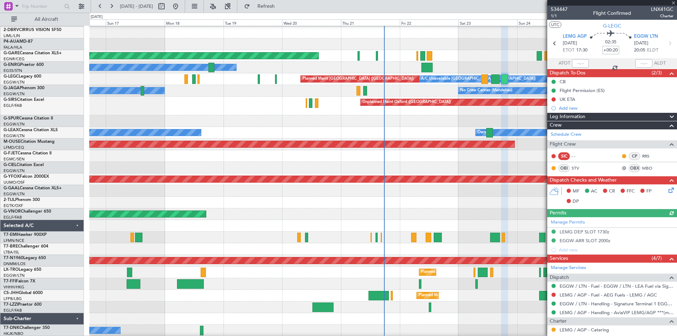
scroll to position [152, 0]
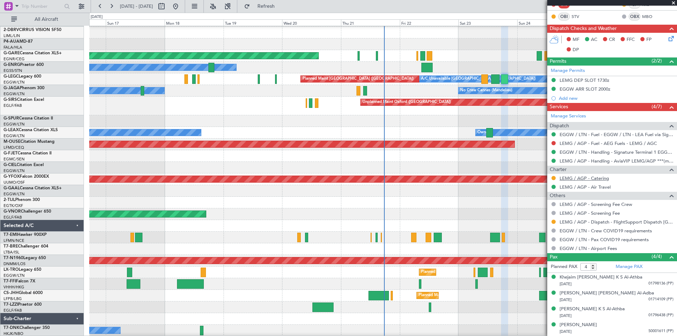
click at [564, 177] on link "LEMG / AGP - Catering" at bounding box center [584, 178] width 49 height 6
click at [280, 7] on span "Refresh" at bounding box center [266, 6] width 30 height 5
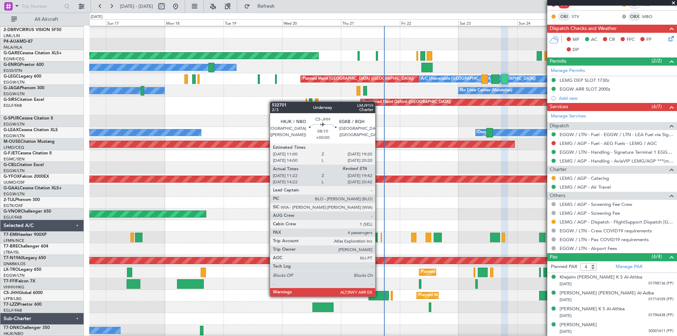
click at [378, 296] on div at bounding box center [378, 296] width 20 height 10
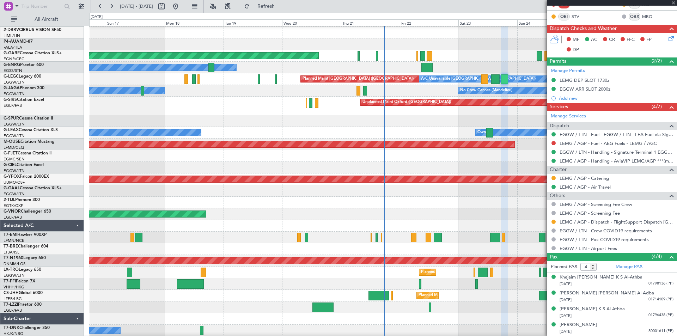
type input "11:32"
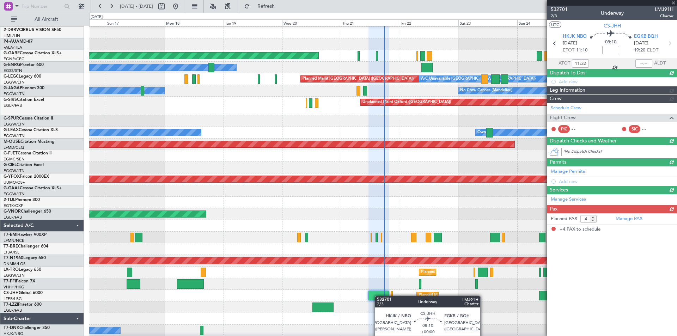
scroll to position [0, 0]
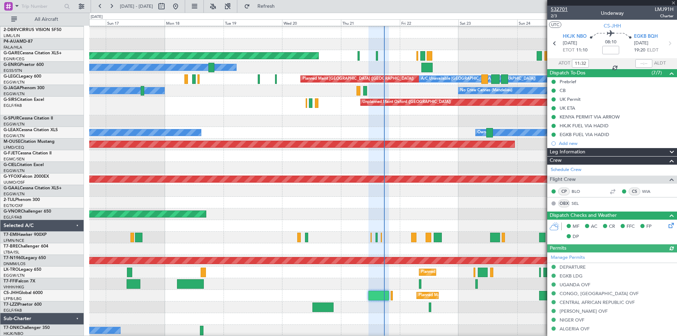
click at [561, 8] on span "532701" at bounding box center [559, 9] width 17 height 7
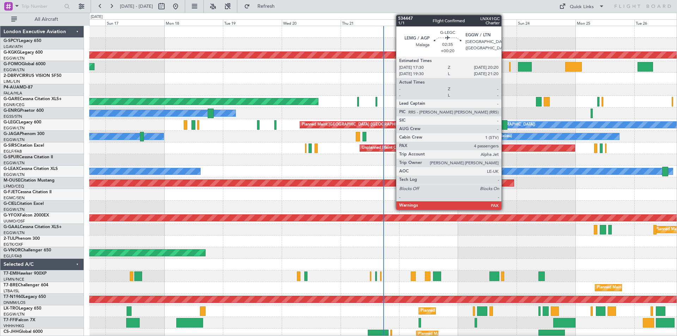
click at [505, 127] on div at bounding box center [503, 125] width 7 height 10
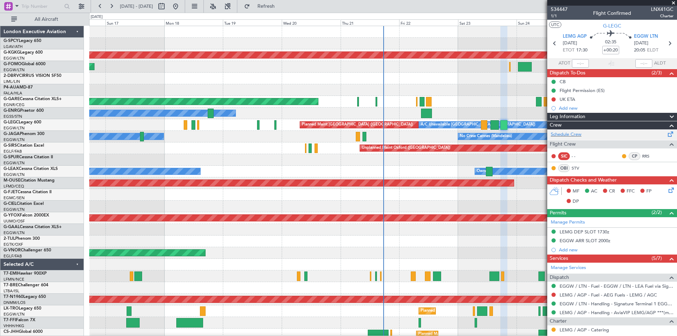
scroll to position [152, 0]
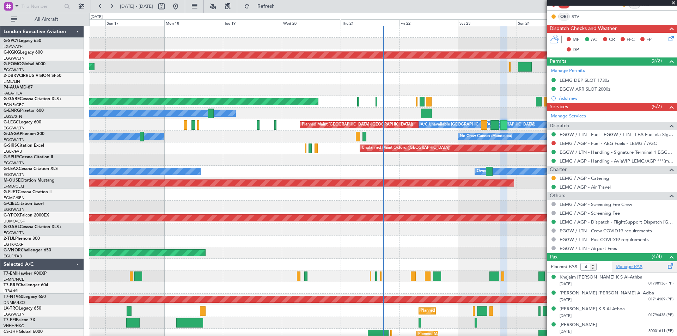
click at [629, 266] on link "Manage PAX" at bounding box center [629, 266] width 27 height 7
click at [281, 9] on span "Refresh" at bounding box center [266, 6] width 30 height 5
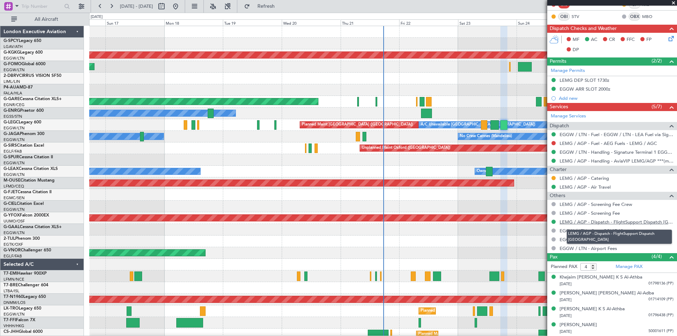
click at [608, 224] on link "LEMG / AGP - Dispatch - FlightSupport Dispatch [GEOGRAPHIC_DATA]" at bounding box center [617, 222] width 114 height 6
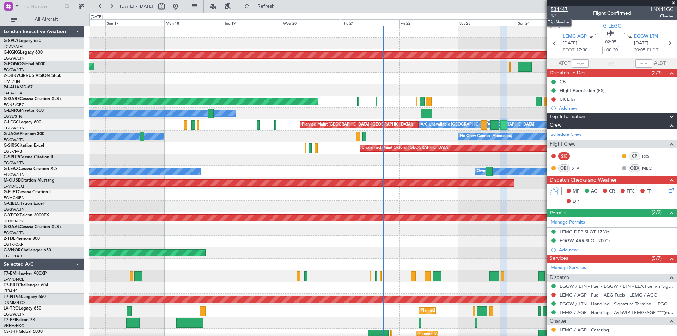
click at [560, 7] on span "534447" at bounding box center [559, 9] width 17 height 7
click at [181, 6] on button at bounding box center [175, 6] width 11 height 11
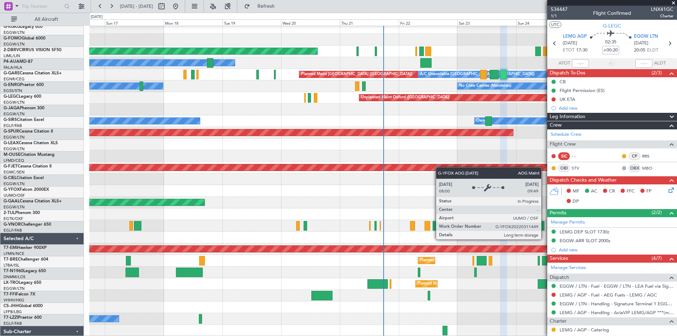
scroll to position [50, 0]
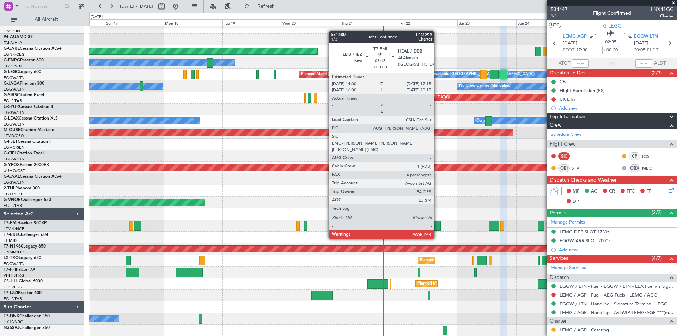
click at [437, 225] on div at bounding box center [437, 226] width 8 height 10
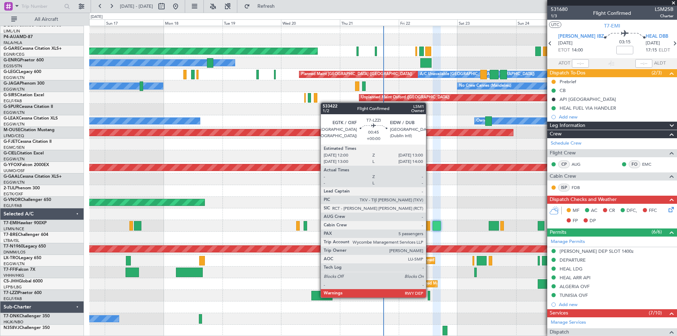
click at [429, 297] on div at bounding box center [429, 296] width 2 height 10
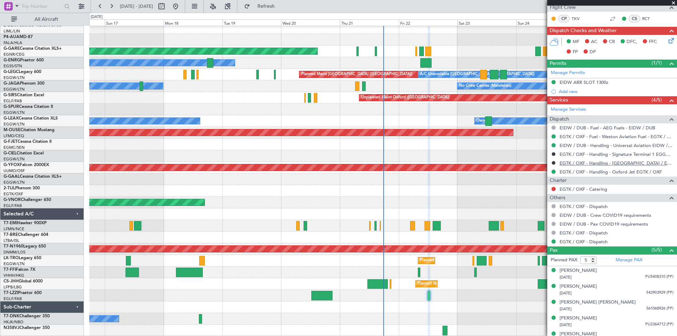
scroll to position [137, 0]
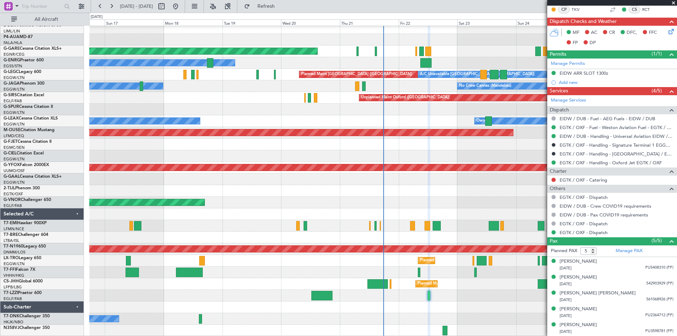
click at [673, 1] on span at bounding box center [673, 3] width 7 height 6
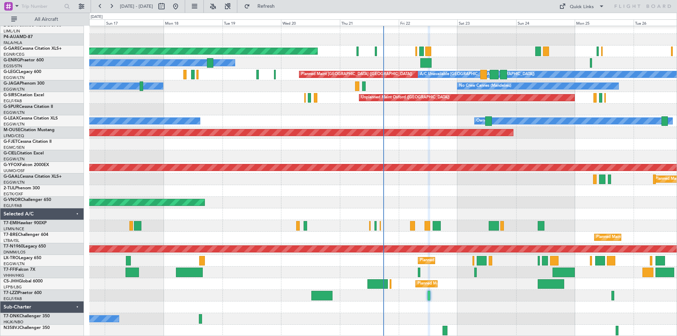
type input "0"
